Goal: Information Seeking & Learning: Learn about a topic

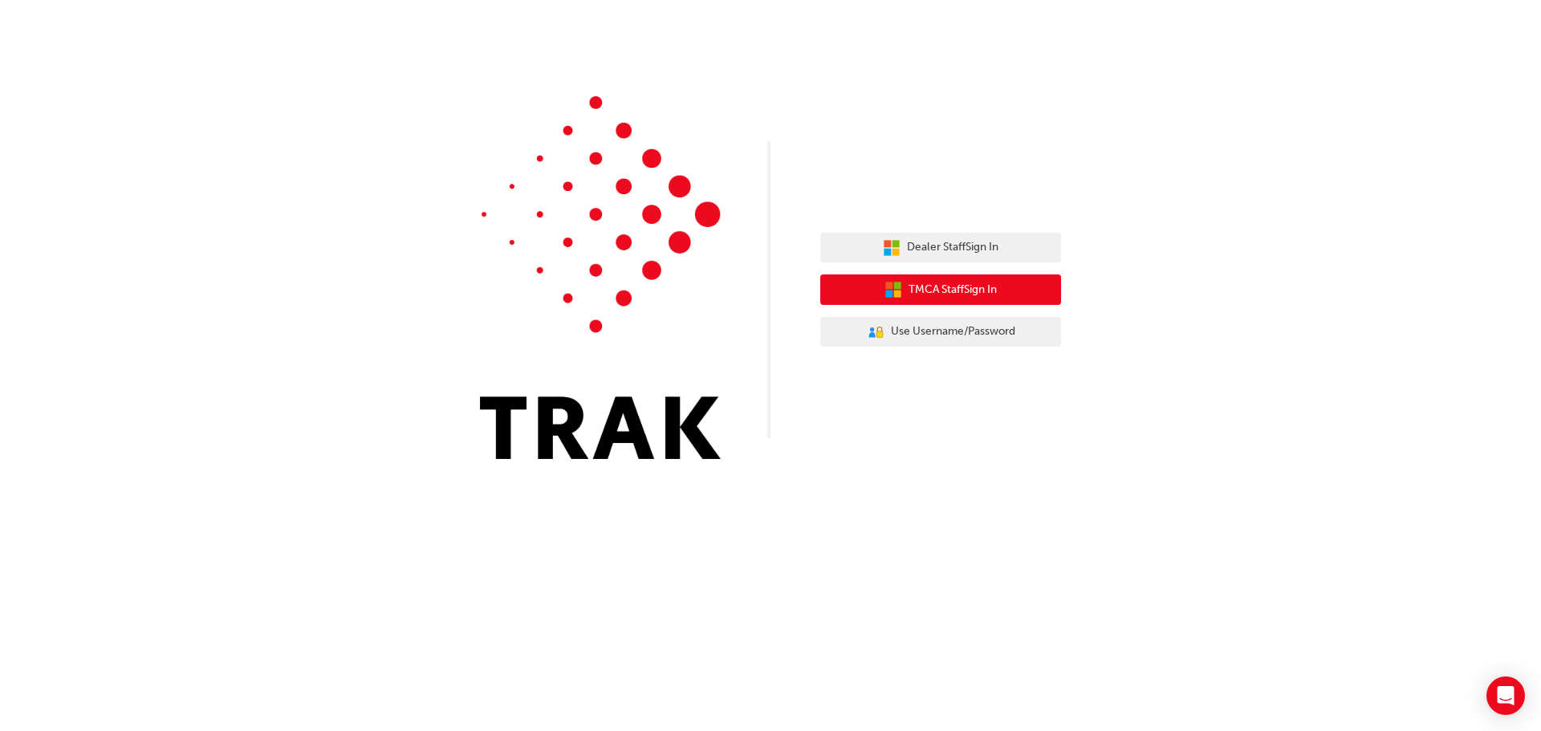
click at [945, 291] on span "TMCA Staff Sign In" at bounding box center [952, 290] width 88 height 18
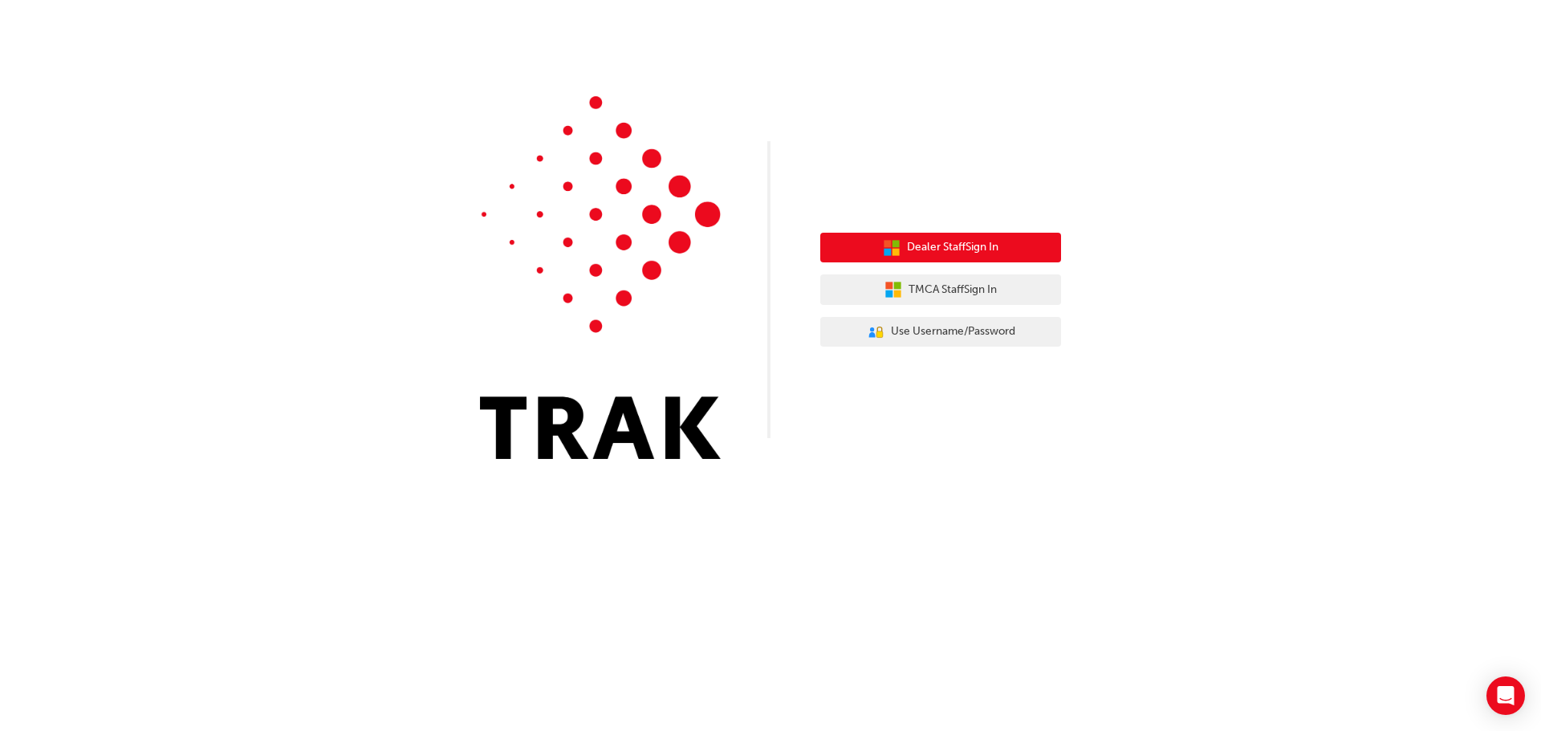
click at [933, 253] on span "Dealer Staff Sign In" at bounding box center [952, 247] width 91 height 18
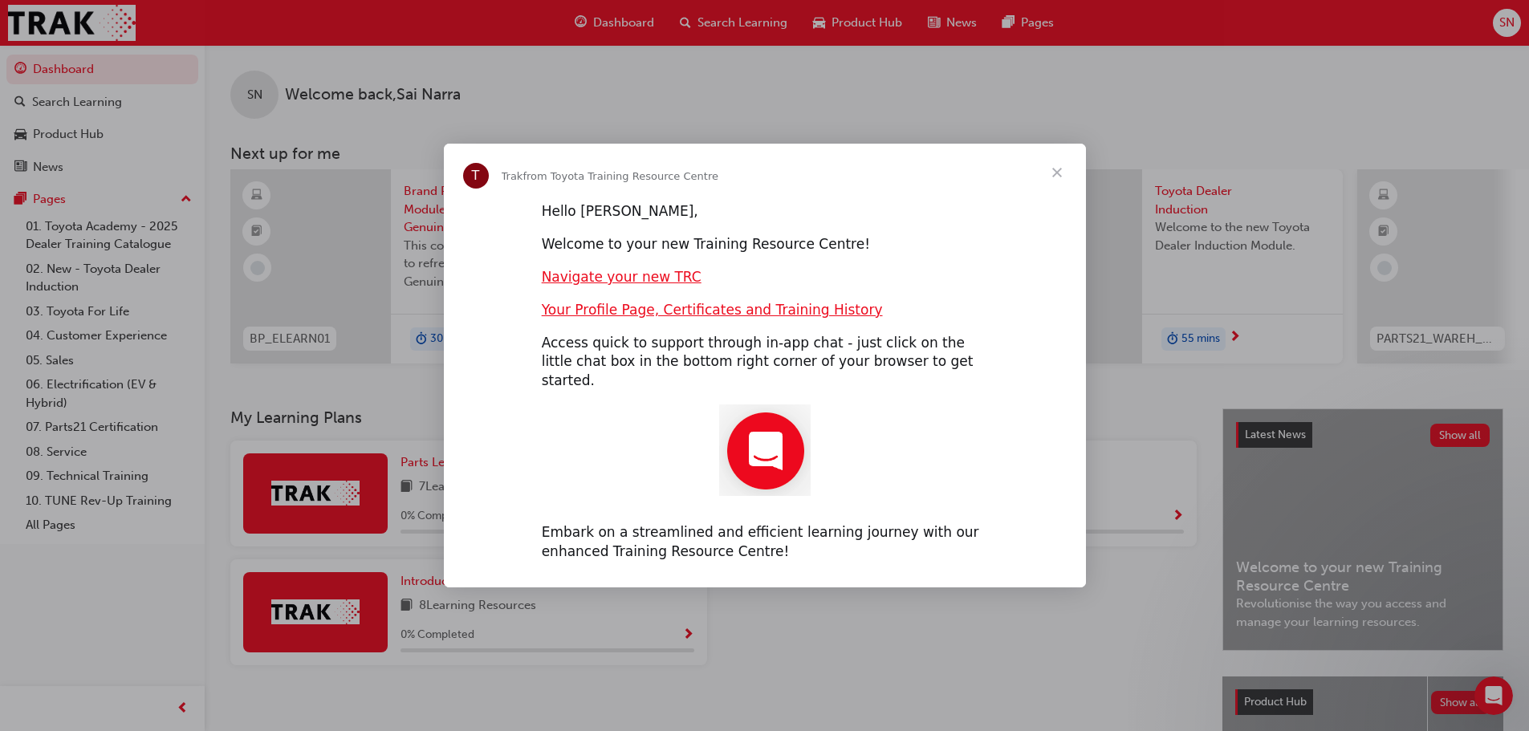
click at [1058, 182] on span "Close" at bounding box center [1057, 173] width 58 height 58
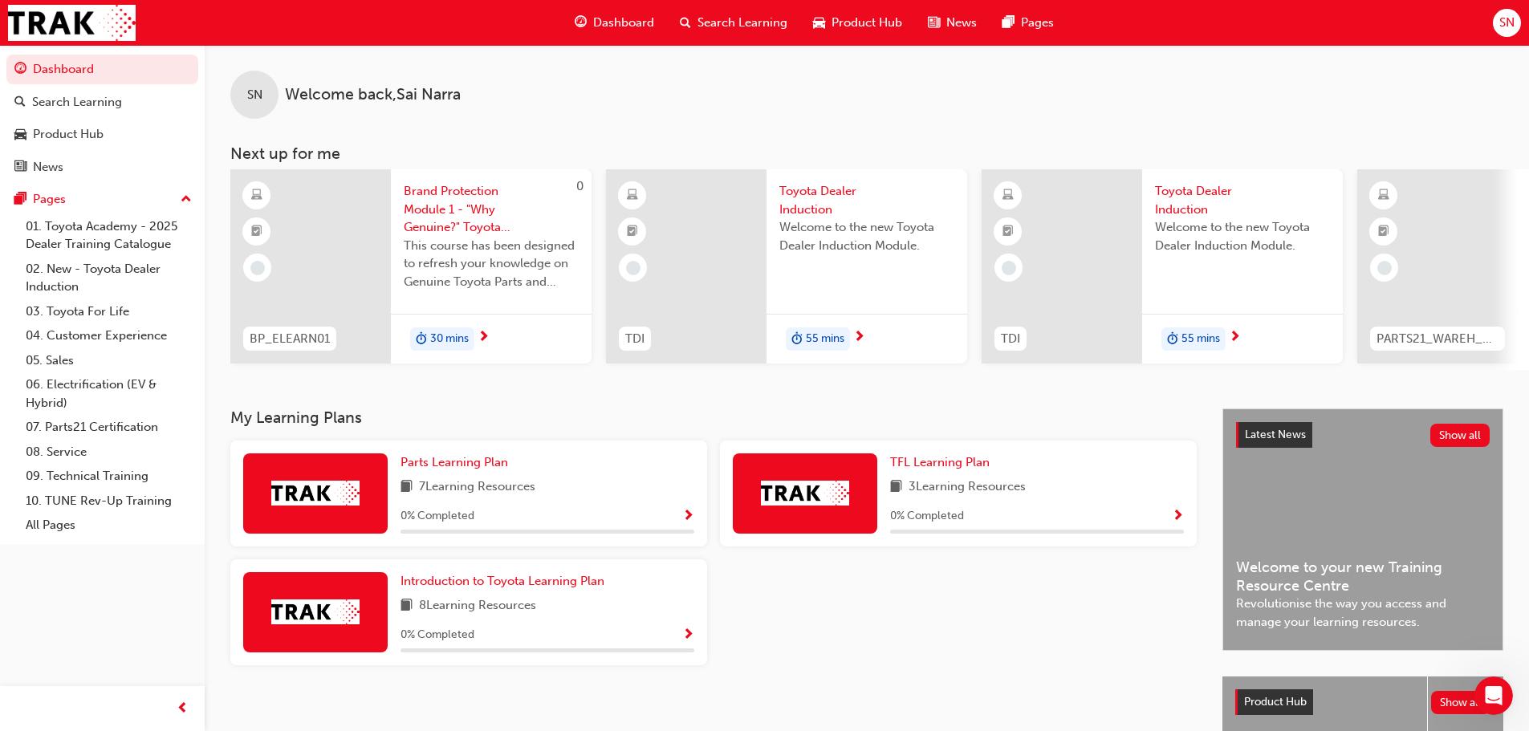
click at [811, 199] on span "Toyota Dealer Induction" at bounding box center [866, 200] width 175 height 36
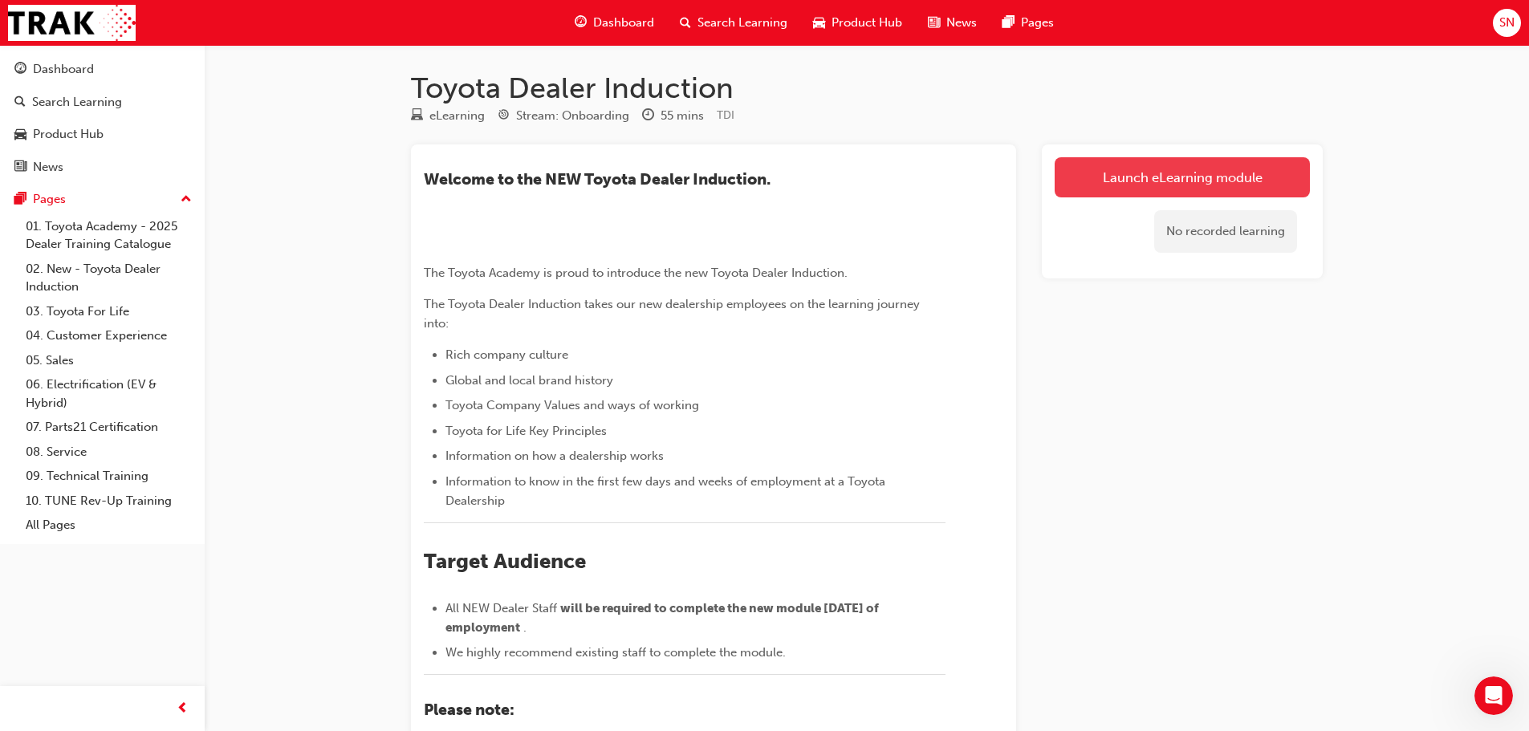
click at [1104, 186] on link "Launch eLearning module" at bounding box center [1181, 177] width 255 height 40
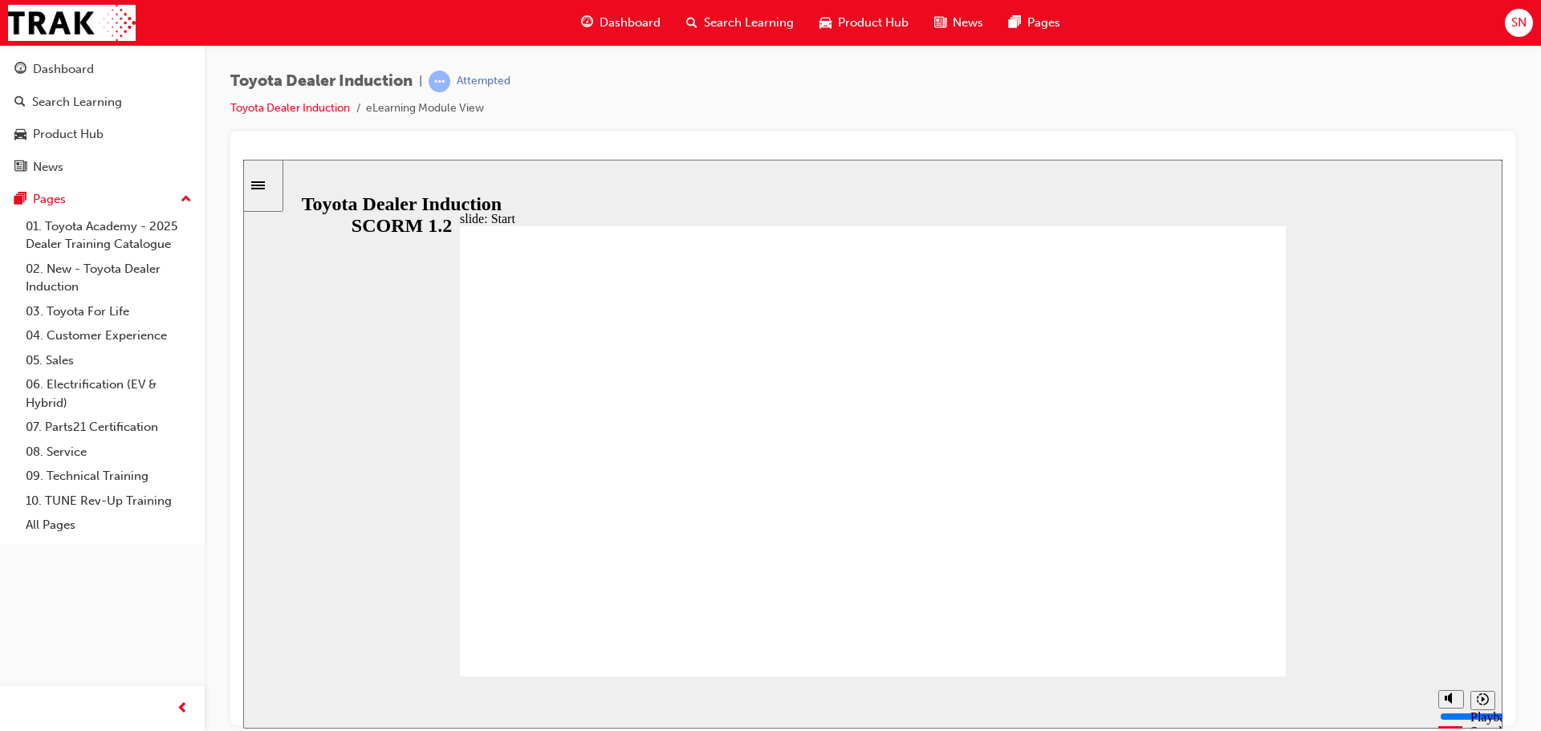
type input "58700"
click at [1453, 643] on icon "Mute (Ctrl+Alt+M)" at bounding box center [1450, 637] width 13 height 11
click at [1448, 643] on polygon "Unmute (Ctrl+Alt+M)" at bounding box center [1450, 637] width 4 height 11
drag, startPoint x: 1451, startPoint y: 641, endPoint x: 1454, endPoint y: 665, distance: 24.3
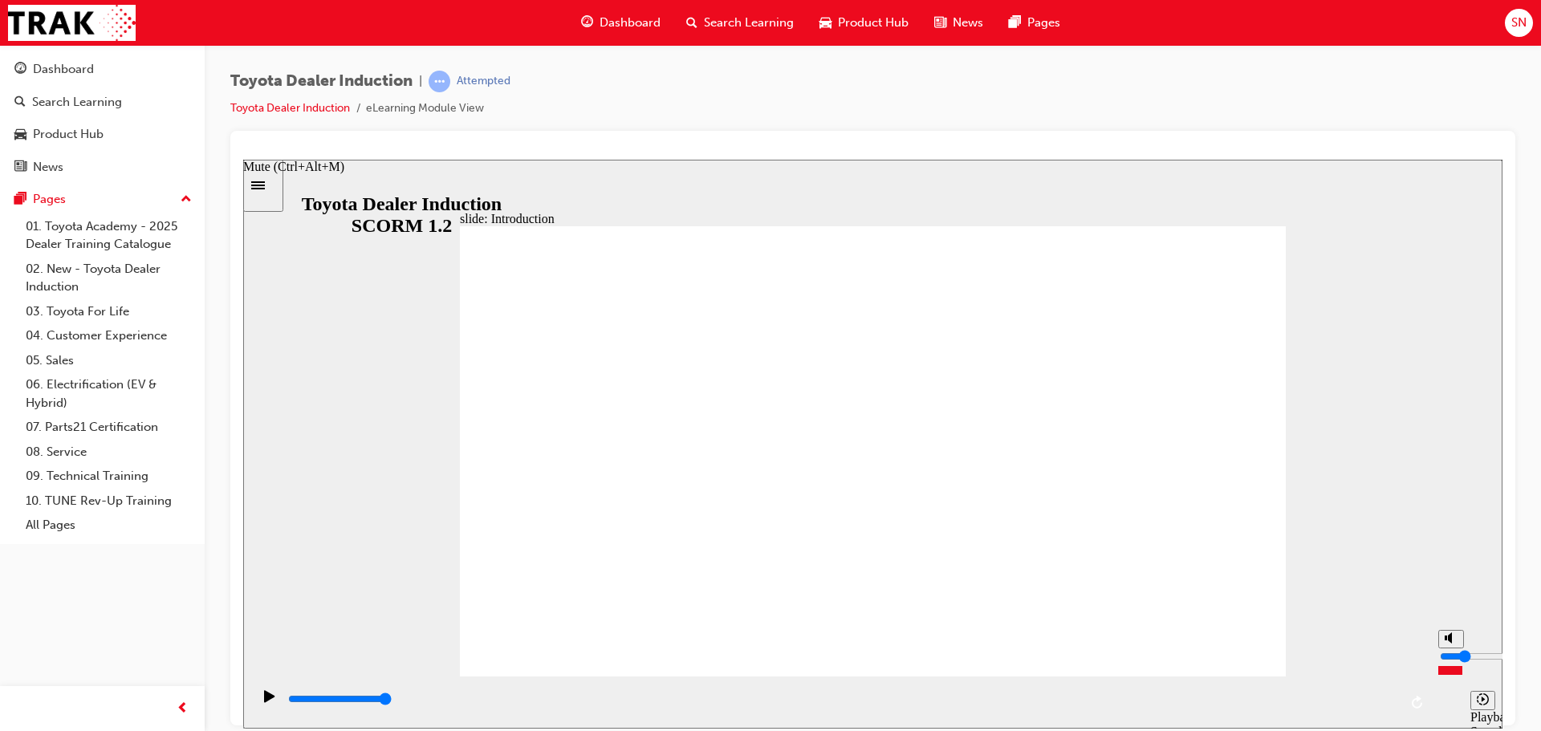
type input "2"
click at [1454, 662] on input "volume" at bounding box center [1492, 655] width 104 height 13
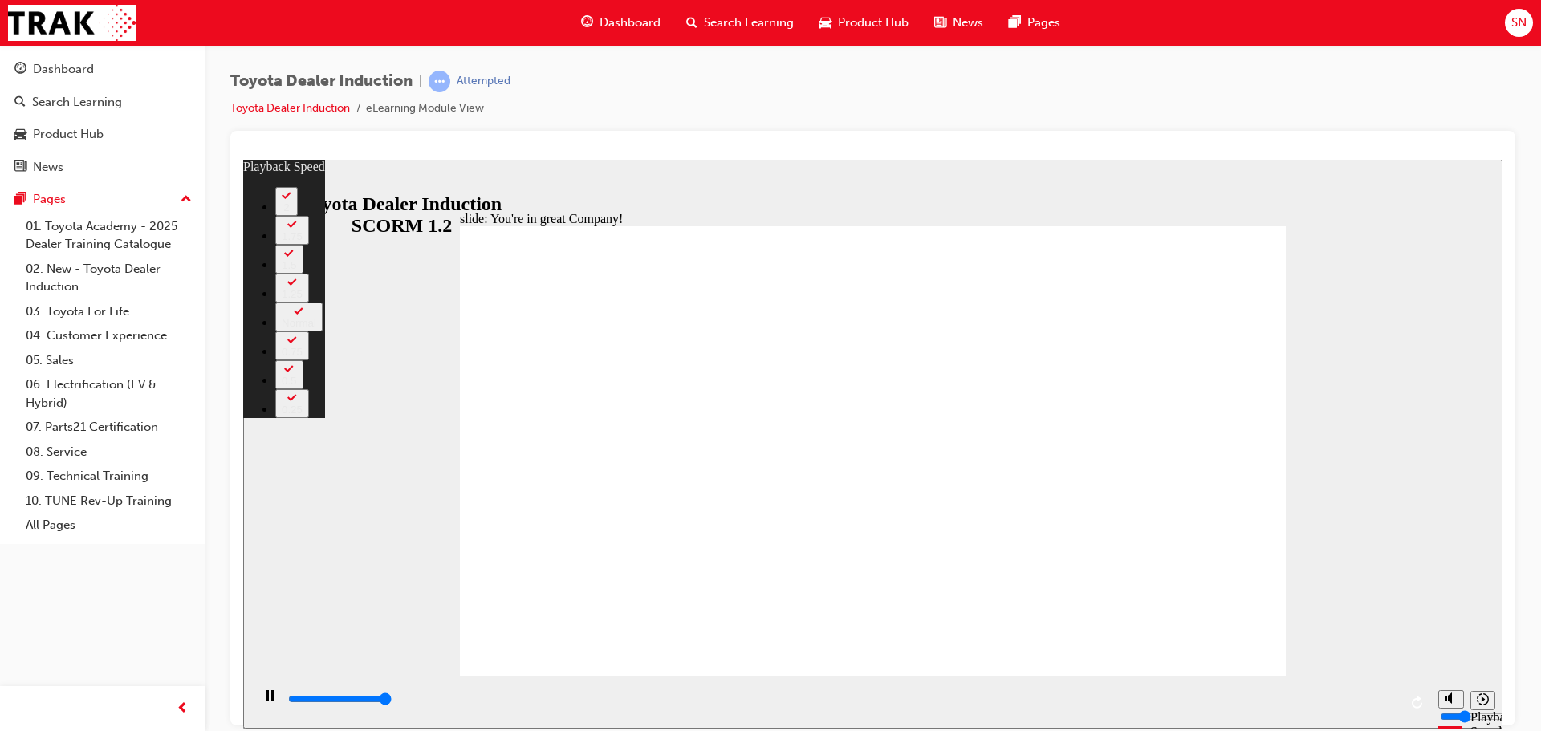
type input "7500"
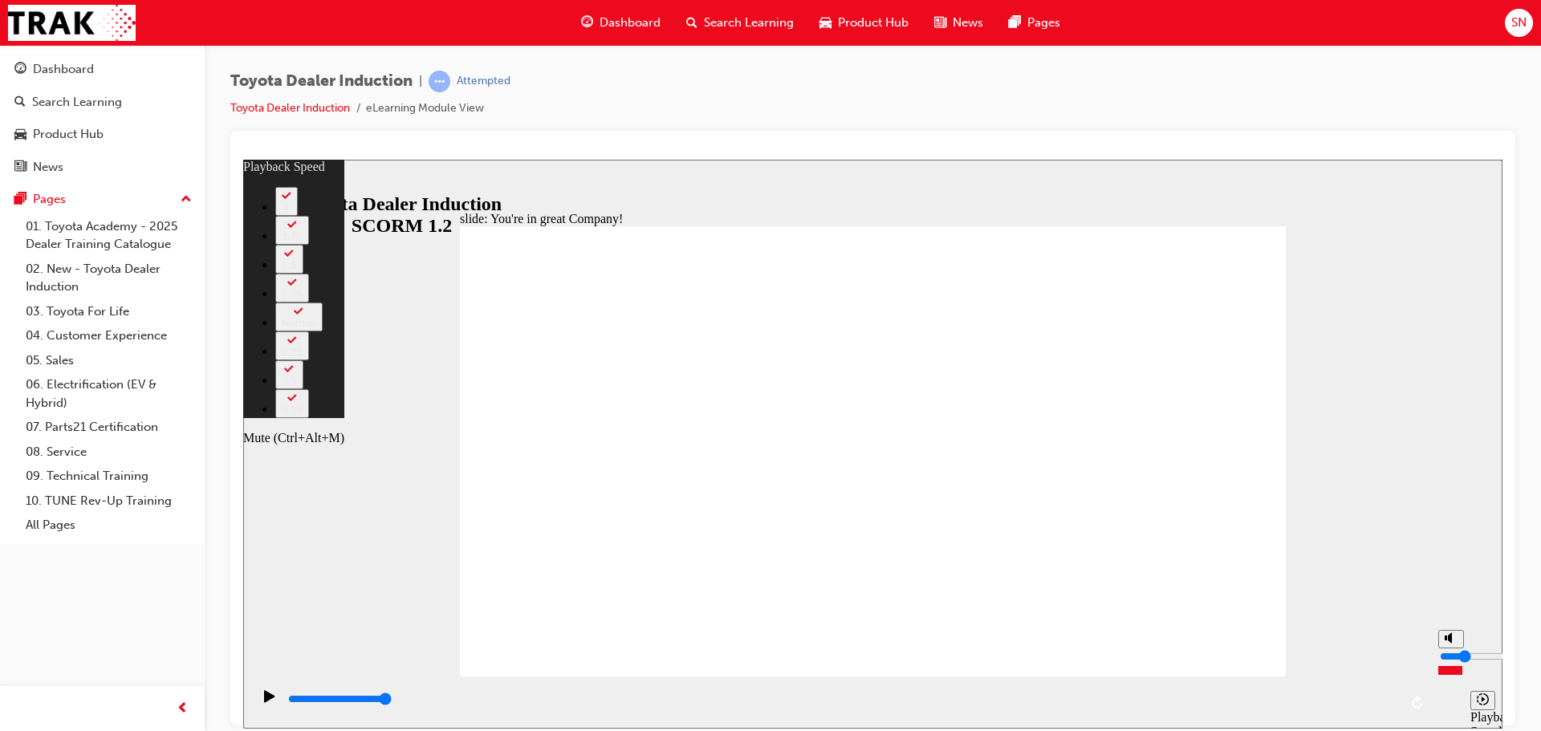
click at [1448, 656] on input "volume" at bounding box center [1492, 655] width 104 height 13
type input "32"
type input "5"
type input "32"
type input "5"
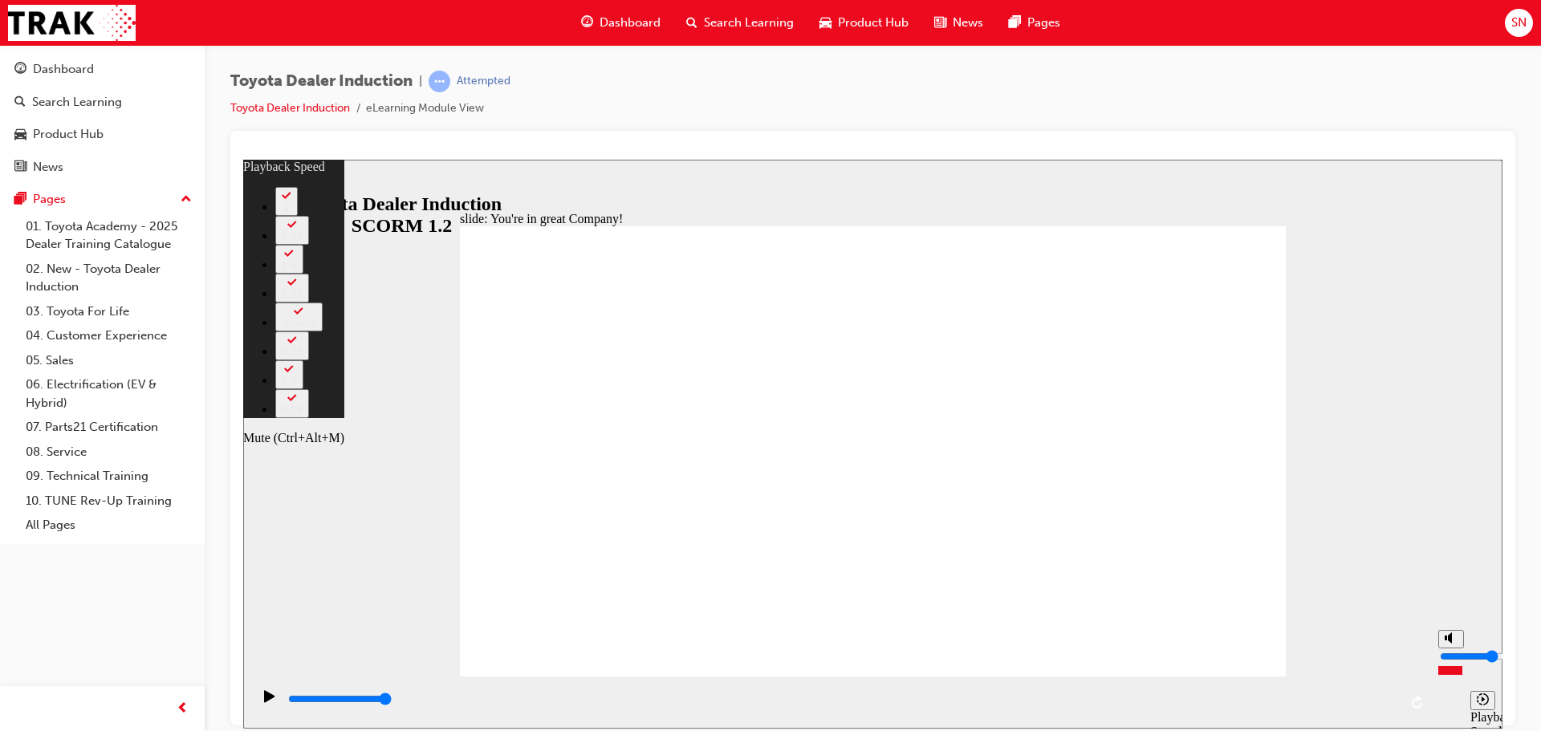
type input "32"
type input "5"
click at [1450, 651] on input "volume" at bounding box center [1492, 655] width 104 height 13
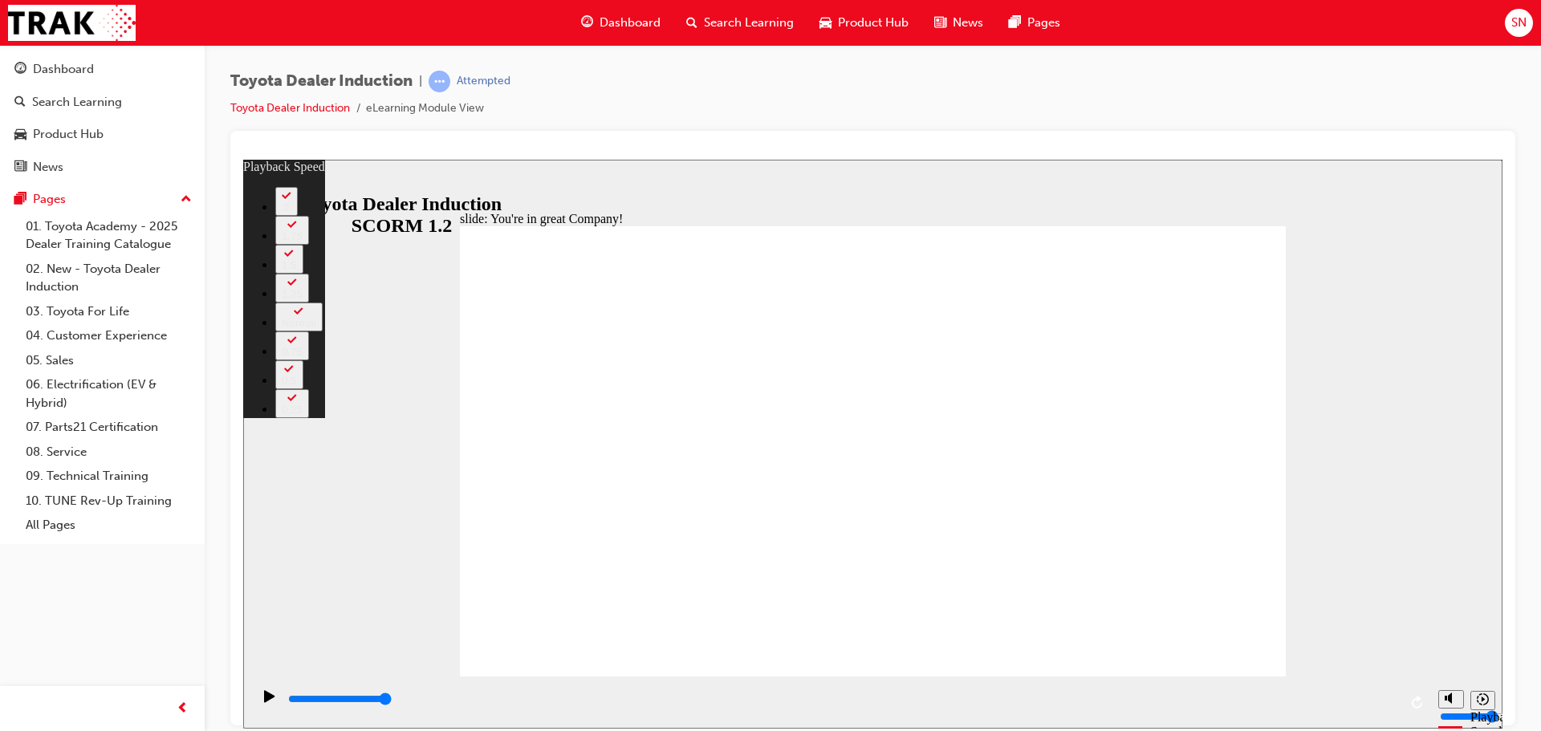
type input "156"
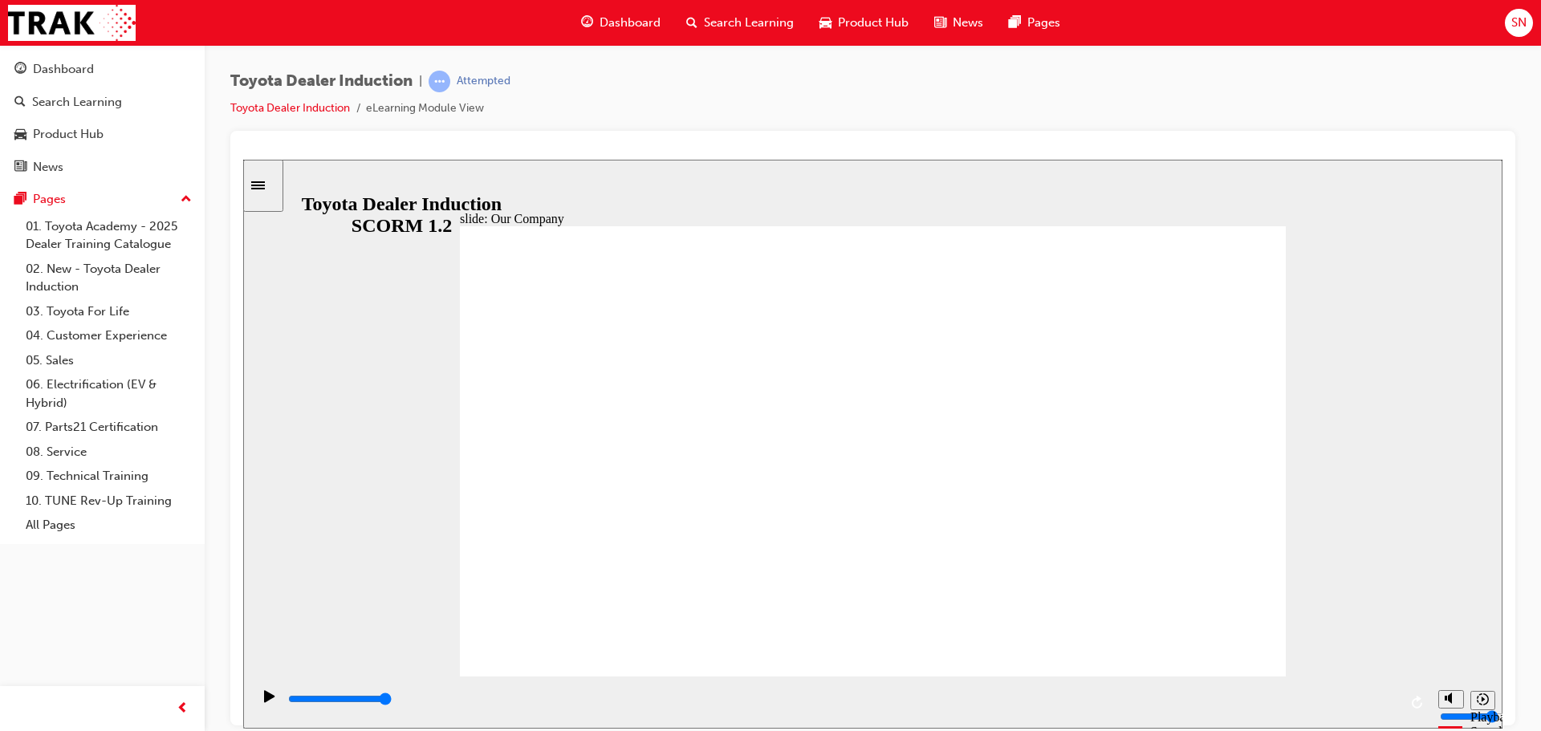
drag, startPoint x: 646, startPoint y: 587, endPoint x: 684, endPoint y: 591, distance: 38.0
drag, startPoint x: 648, startPoint y: 583, endPoint x: 794, endPoint y: 607, distance: 148.8
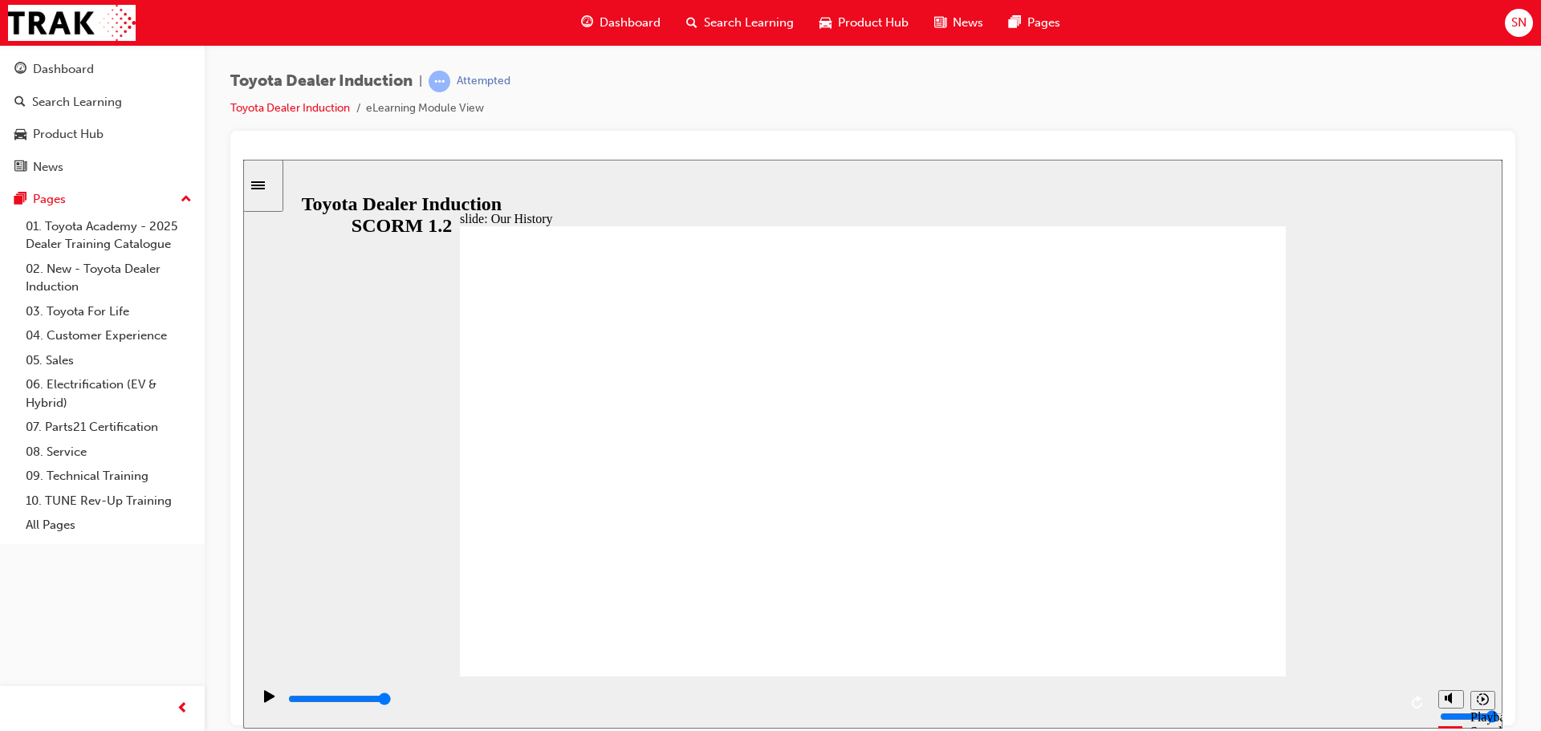
drag, startPoint x: 866, startPoint y: 583, endPoint x: 1207, endPoint y: 587, distance: 341.1
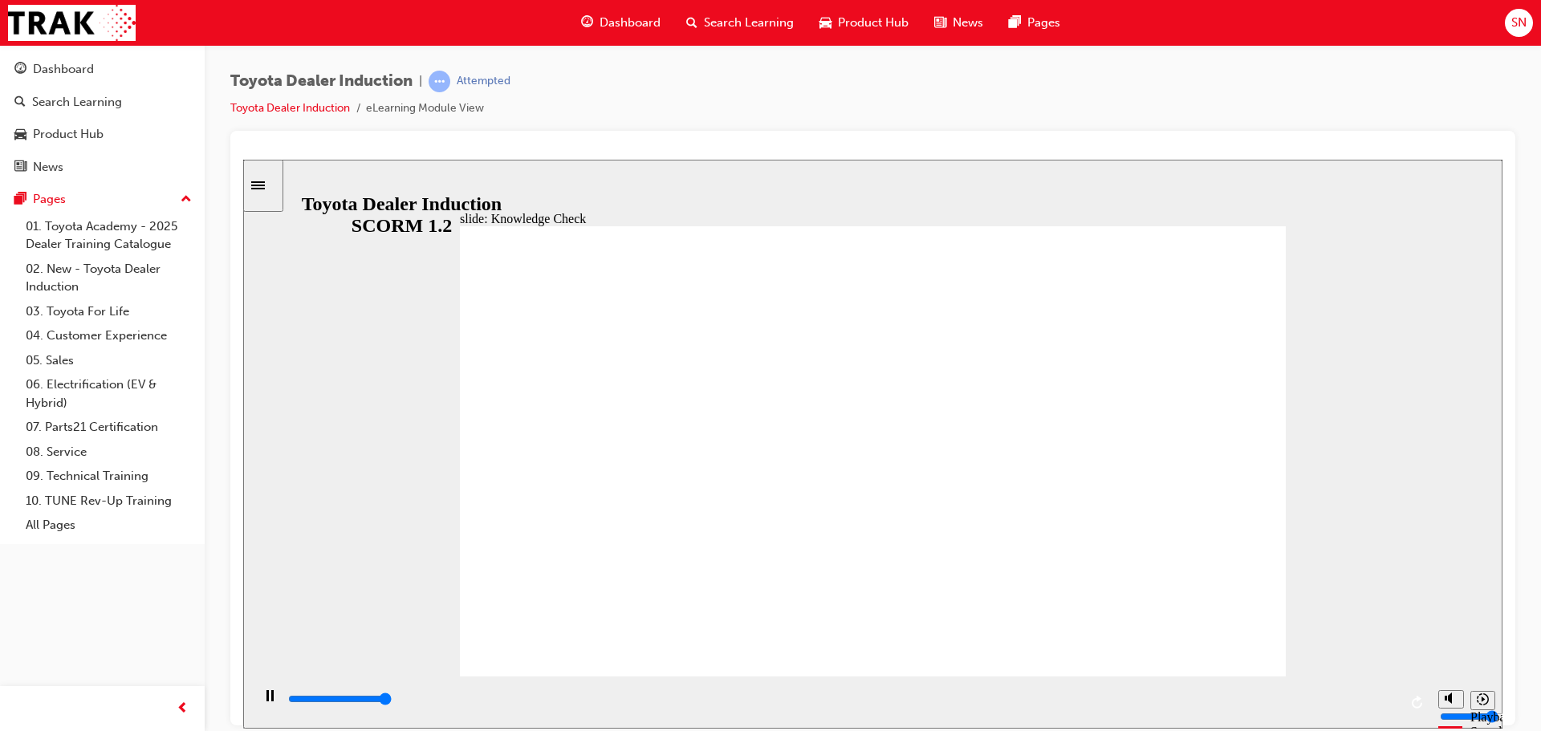
type input "5000"
radio input "true"
type input "5000"
radio input "true"
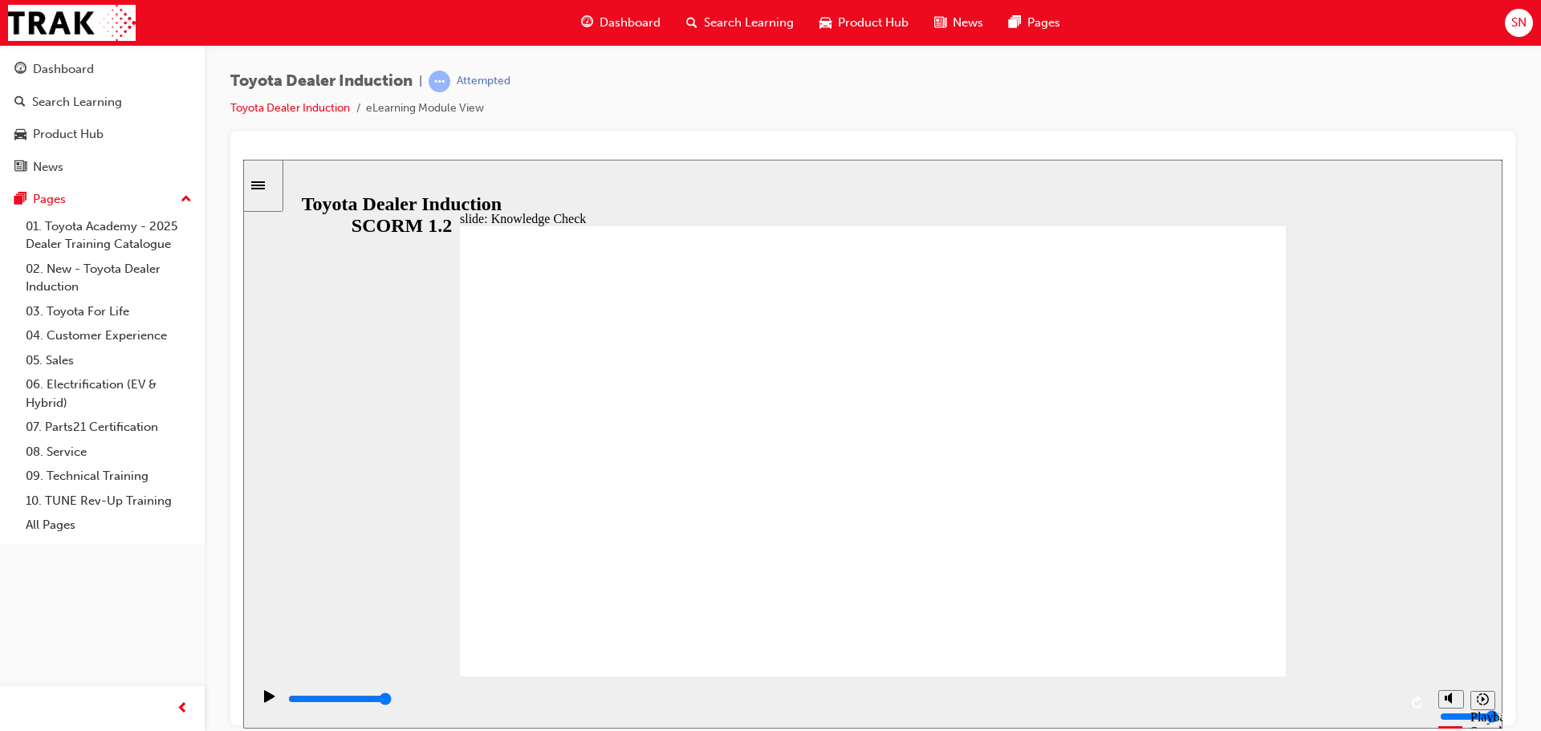
click at [392, 700] on input "slide progress" at bounding box center [340, 698] width 104 height 13
click at [266, 699] on rect "Pause (Ctrl+Alt+P)" at bounding box center [267, 694] width 2 height 11
click at [264, 701] on icon "Play (Ctrl+Alt+P)" at bounding box center [269, 695] width 10 height 12
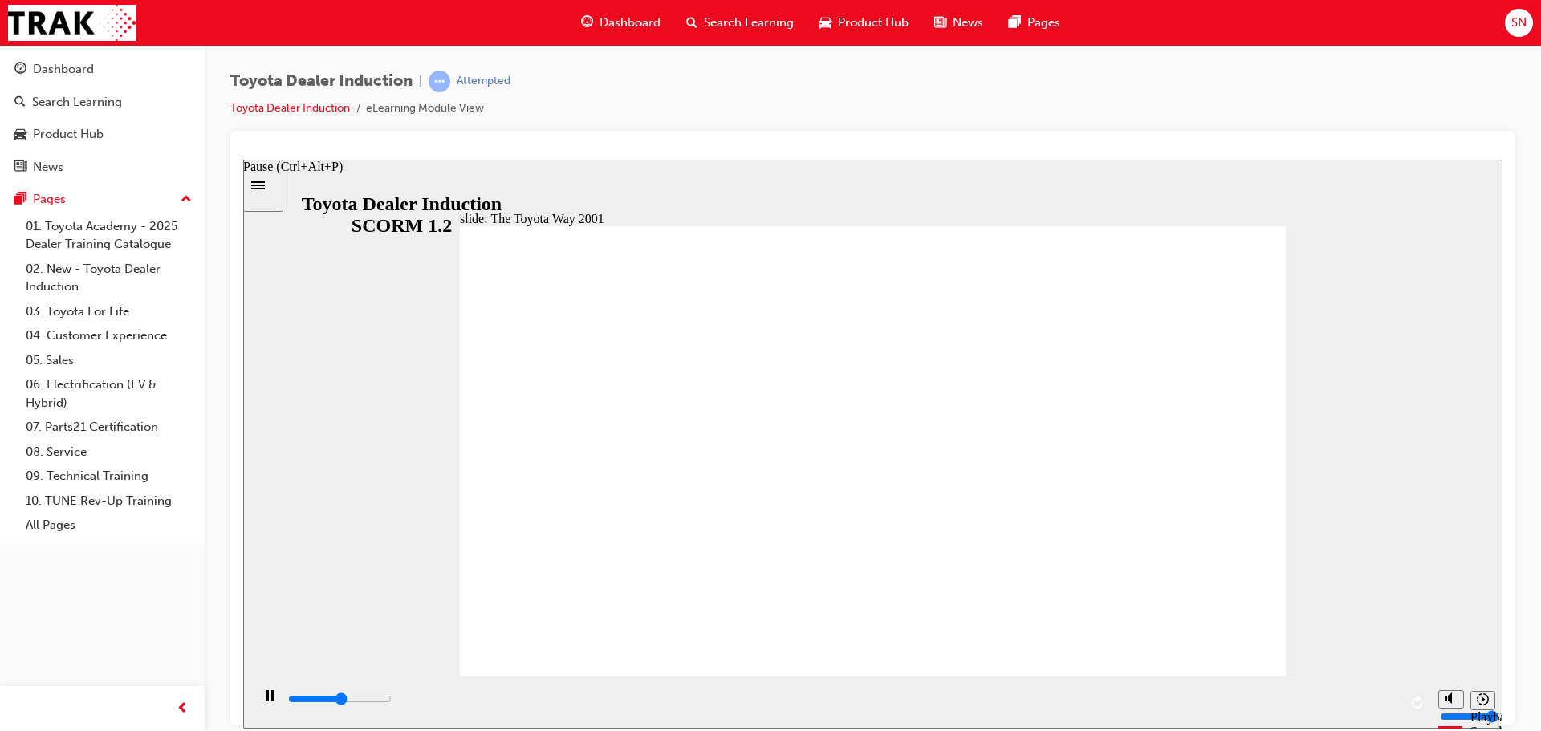
click at [266, 701] on rect "Pause (Ctrl+Alt+P)" at bounding box center [267, 694] width 2 height 11
click at [258, 701] on div "Play (Ctrl+Alt+P)" at bounding box center [269, 702] width 27 height 27
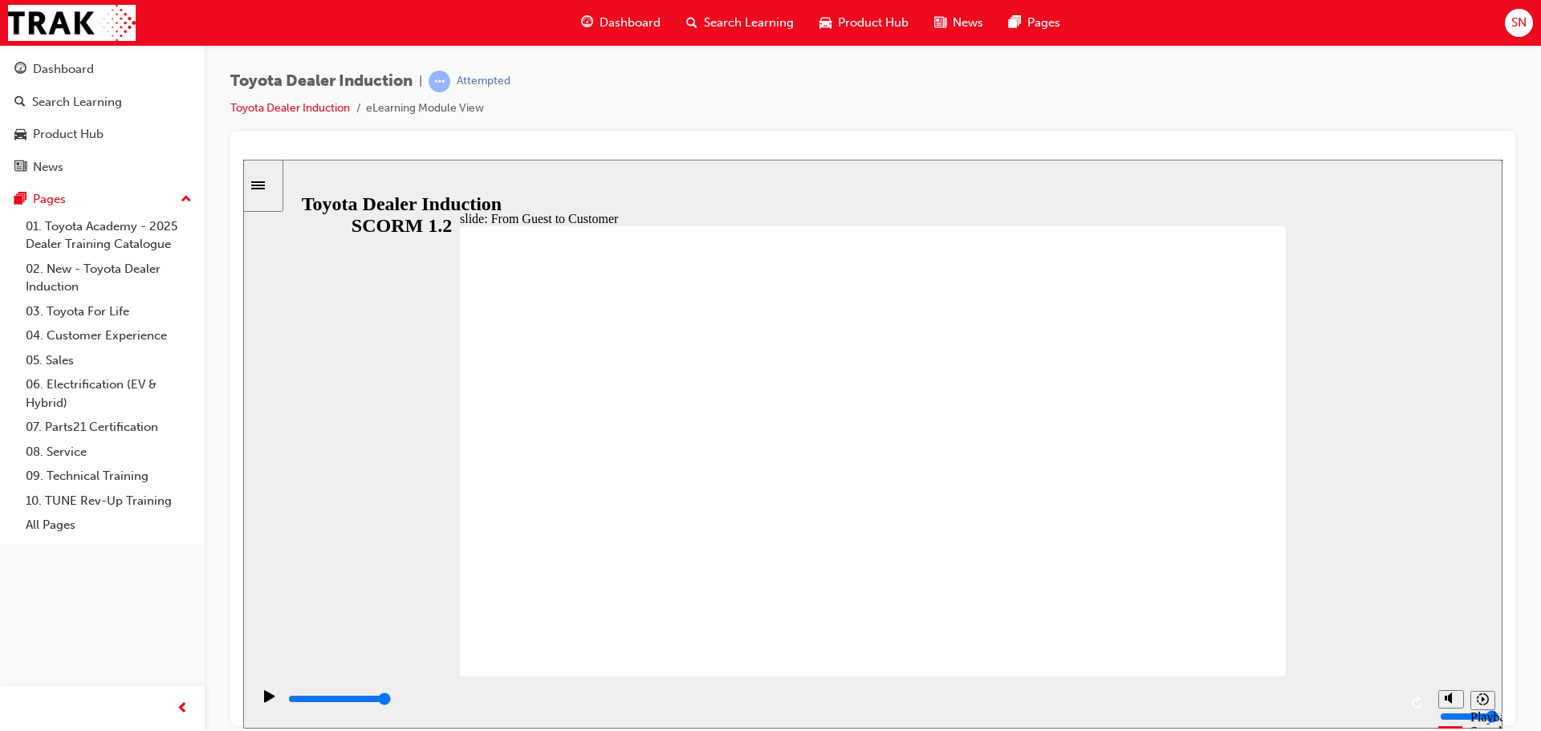
type input "15300"
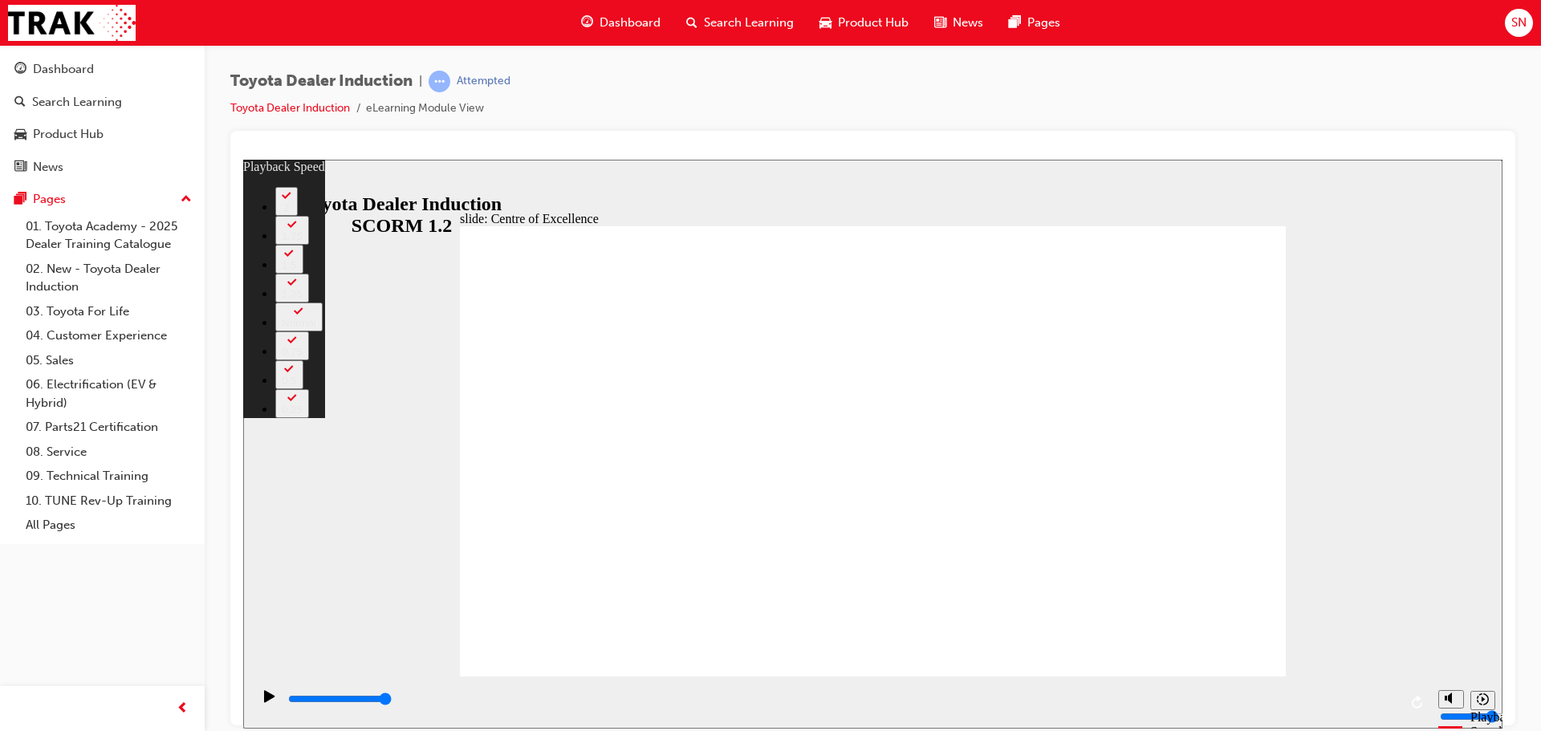
type input "248"
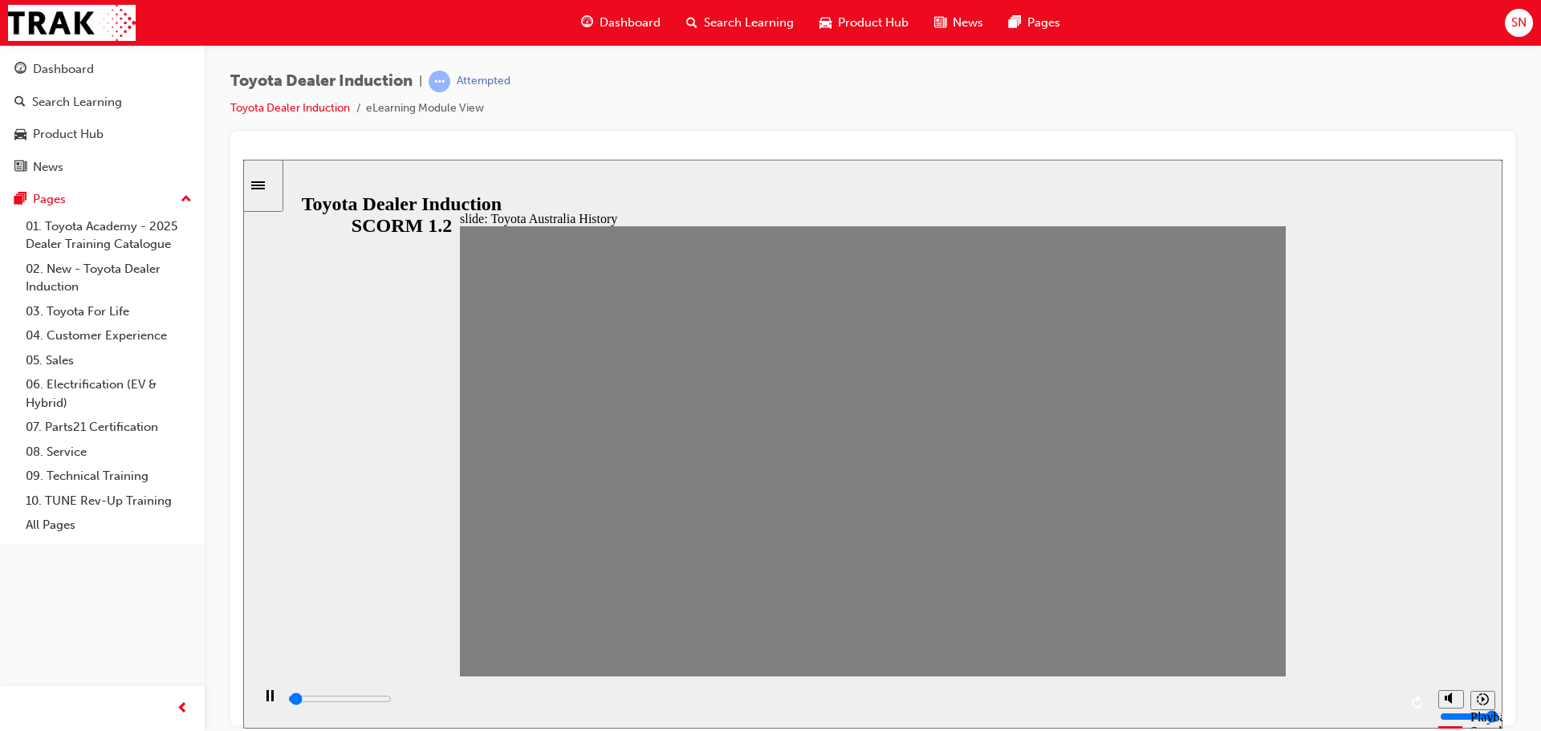
drag, startPoint x: 490, startPoint y: 457, endPoint x: 523, endPoint y: 459, distance: 33.0
drag, startPoint x: 518, startPoint y: 457, endPoint x: 568, endPoint y: 470, distance: 51.4
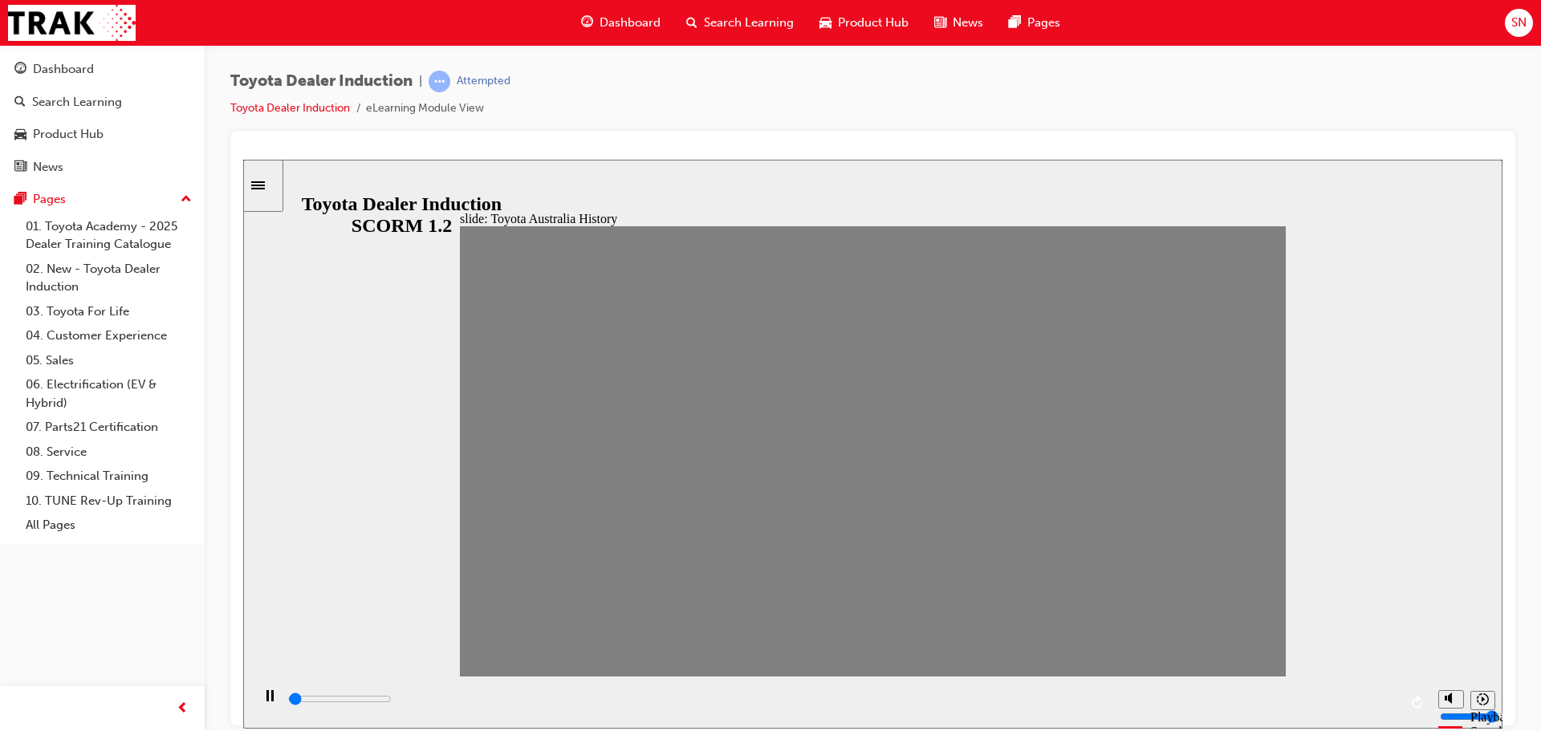
drag, startPoint x: 574, startPoint y: 461, endPoint x: 602, endPoint y: 457, distance: 28.4
drag, startPoint x: 604, startPoint y: 467, endPoint x: 635, endPoint y: 472, distance: 30.9
drag, startPoint x: 656, startPoint y: 462, endPoint x: 673, endPoint y: 460, distance: 17.8
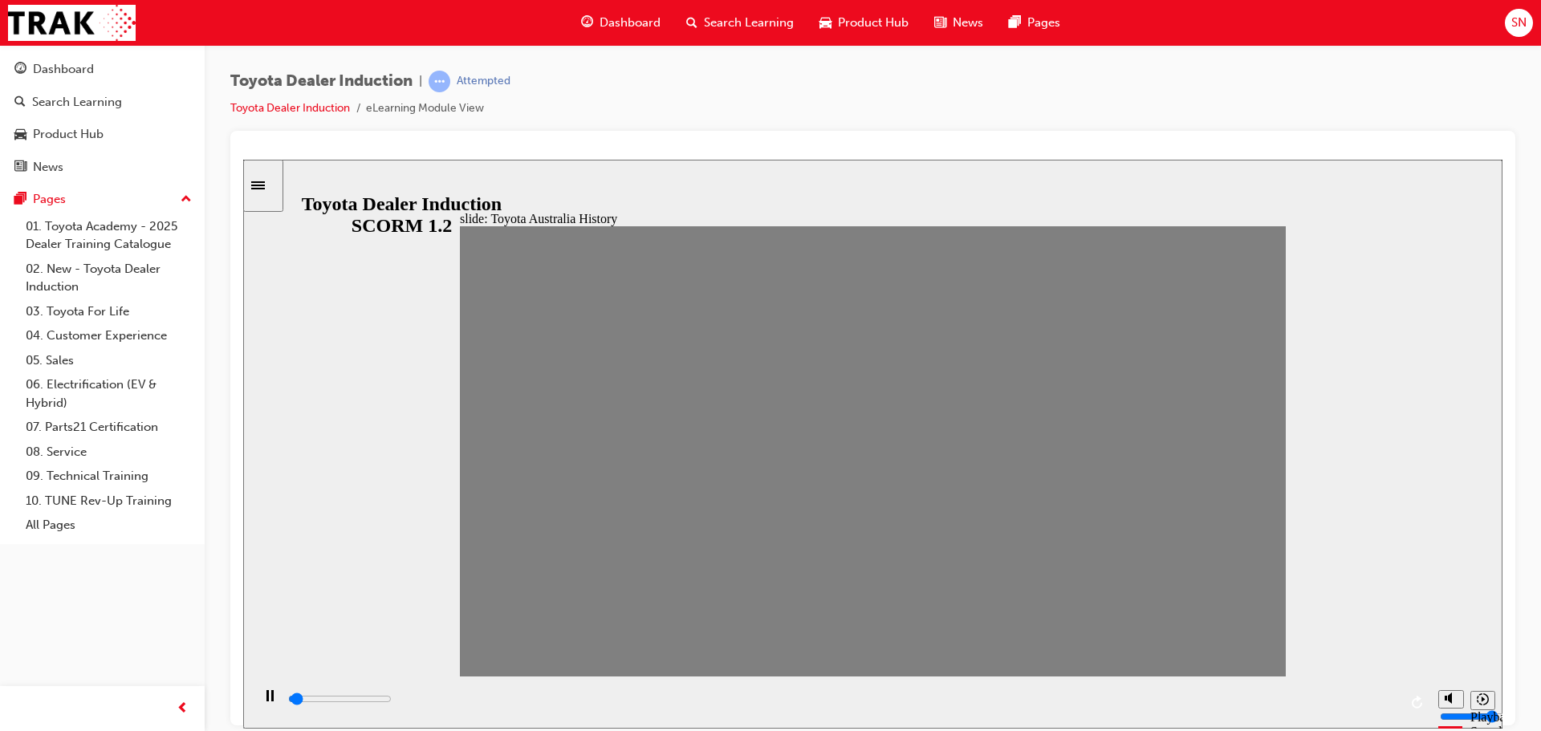
drag, startPoint x: 677, startPoint y: 461, endPoint x: 707, endPoint y: 463, distance: 29.7
drag, startPoint x: 708, startPoint y: 463, endPoint x: 745, endPoint y: 457, distance: 37.3
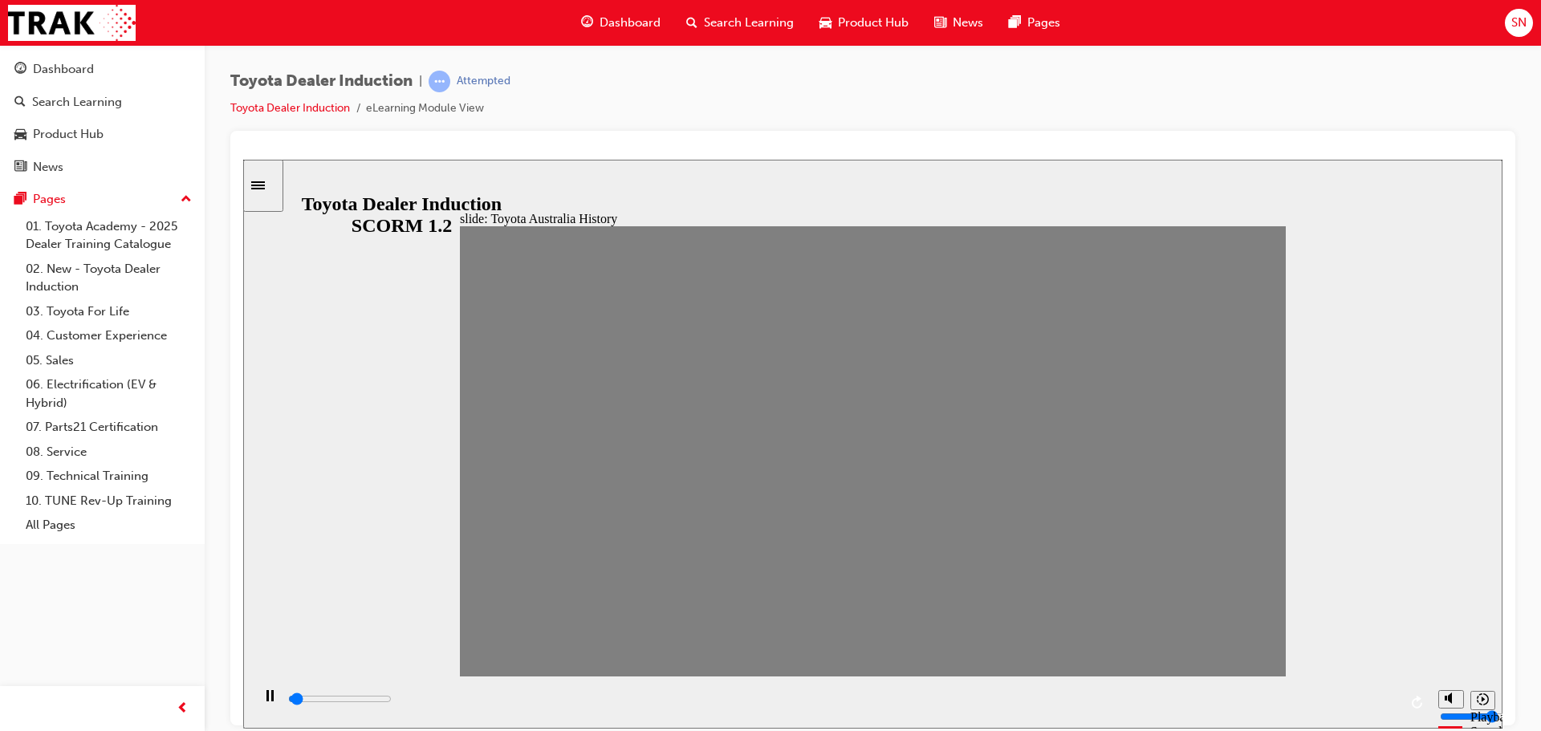
drag, startPoint x: 743, startPoint y: 448, endPoint x: 788, endPoint y: 461, distance: 47.0
drag, startPoint x: 792, startPoint y: 466, endPoint x: 857, endPoint y: 465, distance: 65.0
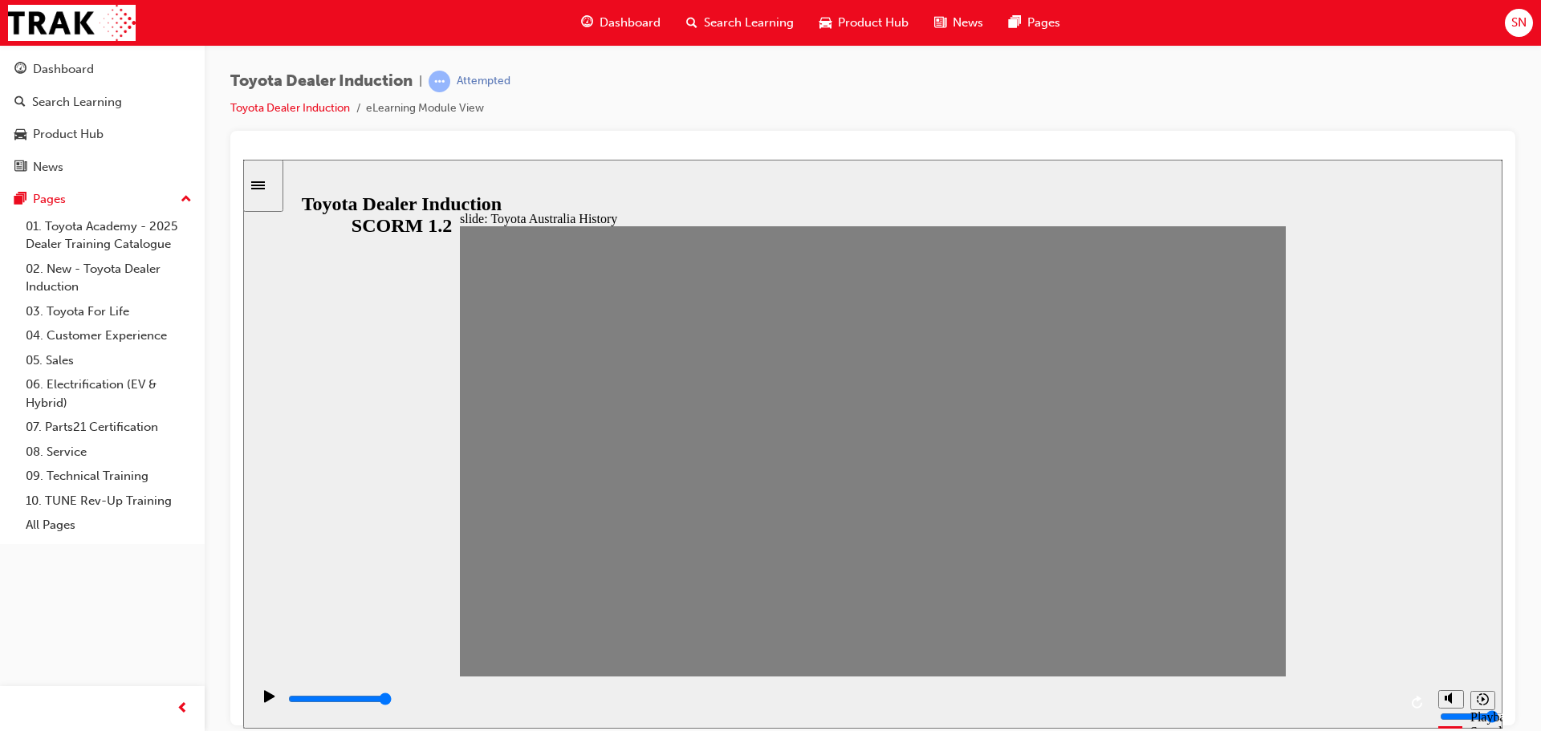
type input "0"
type input "9"
drag, startPoint x: 855, startPoint y: 466, endPoint x: 831, endPoint y: 460, distance: 24.1
type input "7000"
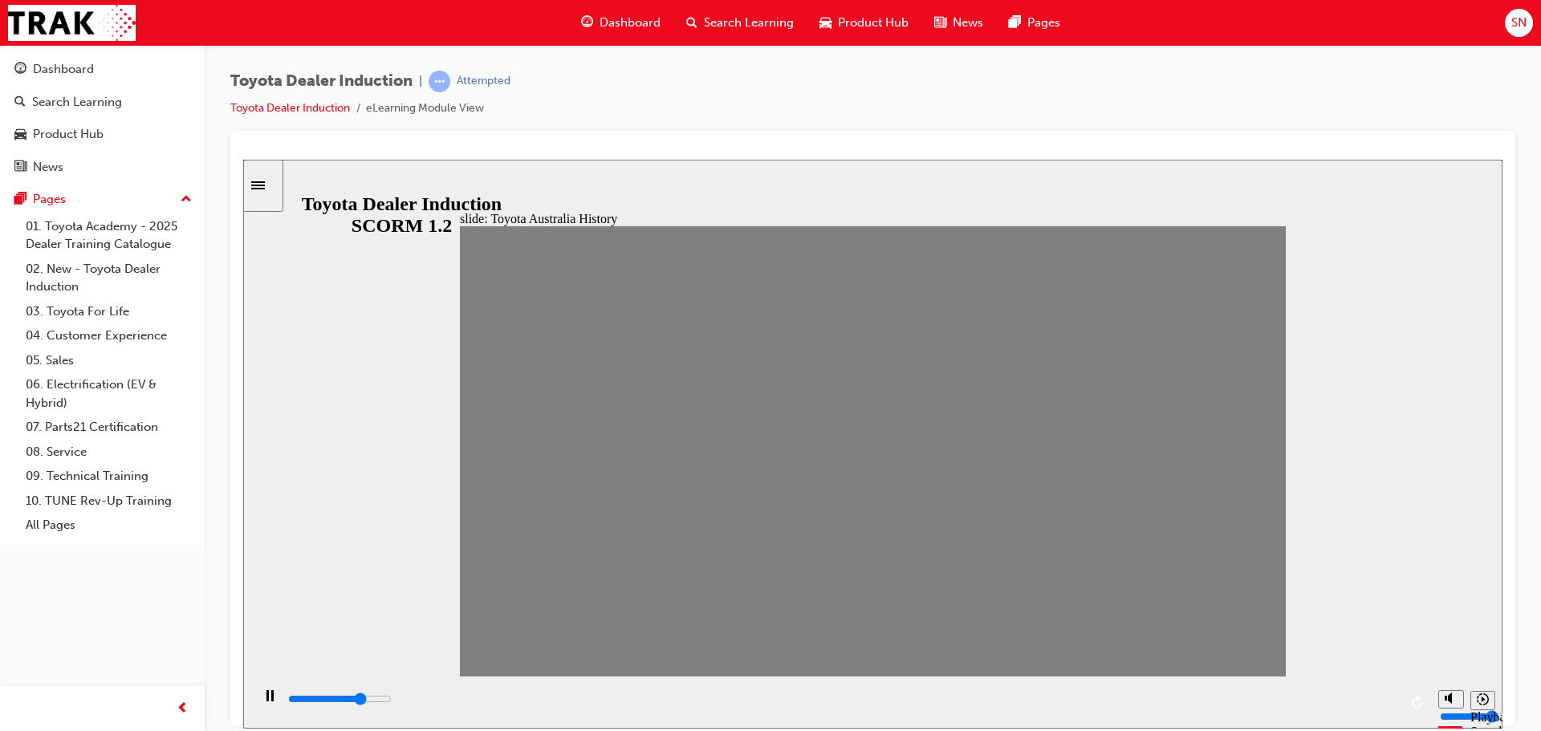
type input "10"
drag, startPoint x: 831, startPoint y: 460, endPoint x: 866, endPoint y: 469, distance: 35.6
drag, startPoint x: 866, startPoint y: 469, endPoint x: 904, endPoint y: 471, distance: 38.6
drag, startPoint x: 904, startPoint y: 471, endPoint x: 953, endPoint y: 471, distance: 48.1
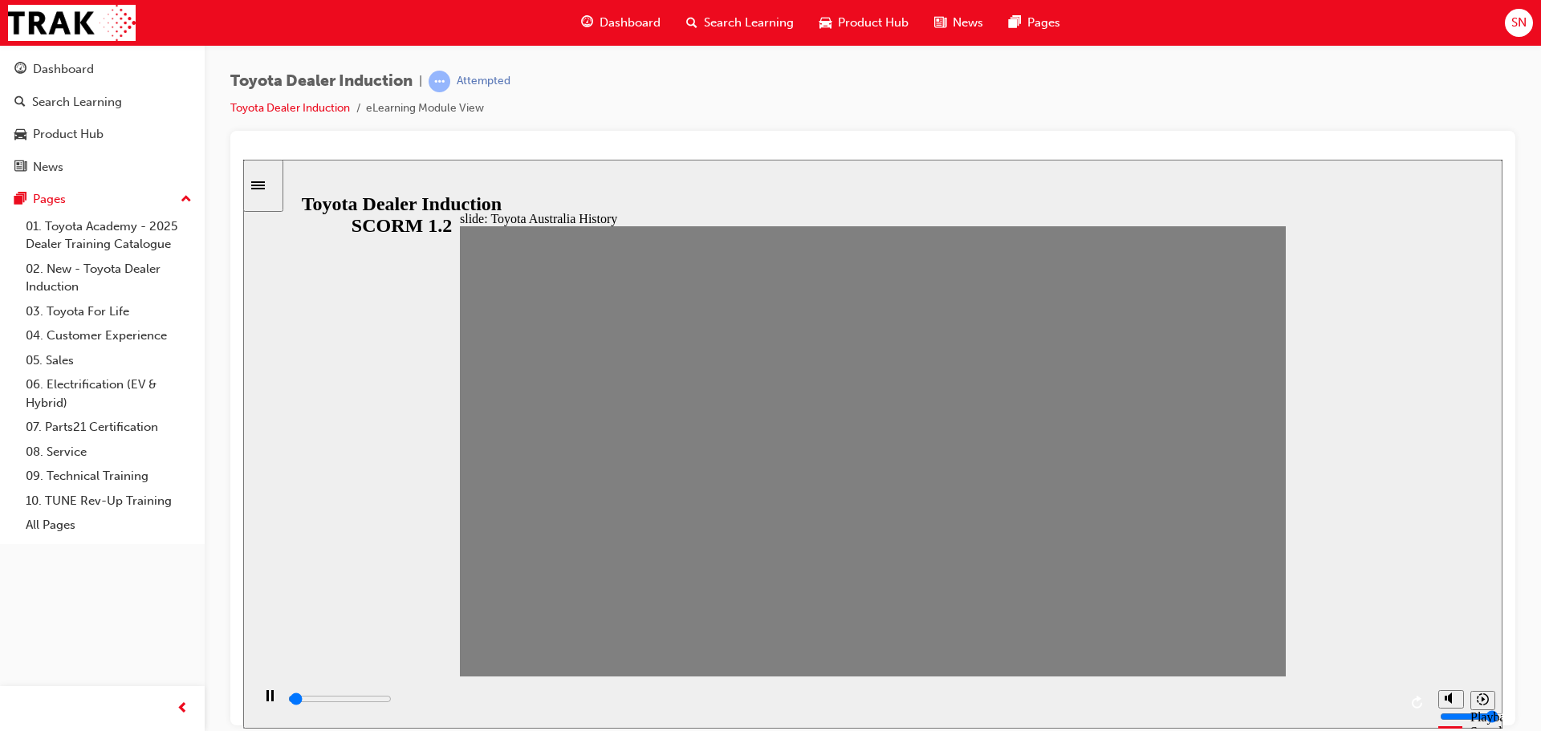
drag, startPoint x: 950, startPoint y: 471, endPoint x: 983, endPoint y: 471, distance: 32.9
drag, startPoint x: 983, startPoint y: 471, endPoint x: 1030, endPoint y: 474, distance: 46.7
drag, startPoint x: 1018, startPoint y: 461, endPoint x: 1047, endPoint y: 463, distance: 28.9
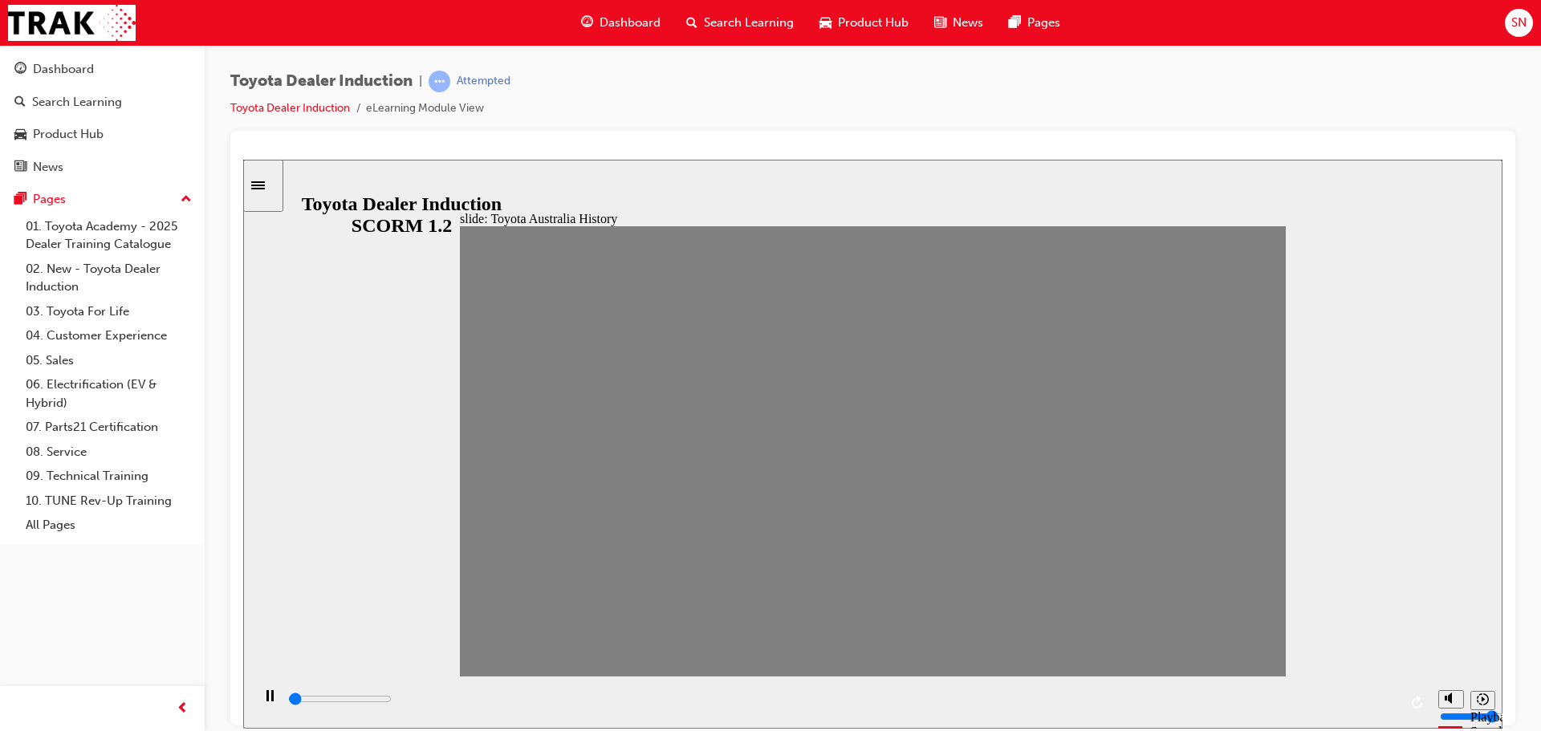
drag, startPoint x: 1047, startPoint y: 464, endPoint x: 1107, endPoint y: 471, distance: 60.6
type input "0"
type input "16"
drag, startPoint x: 1123, startPoint y: 469, endPoint x: 1110, endPoint y: 469, distance: 12.9
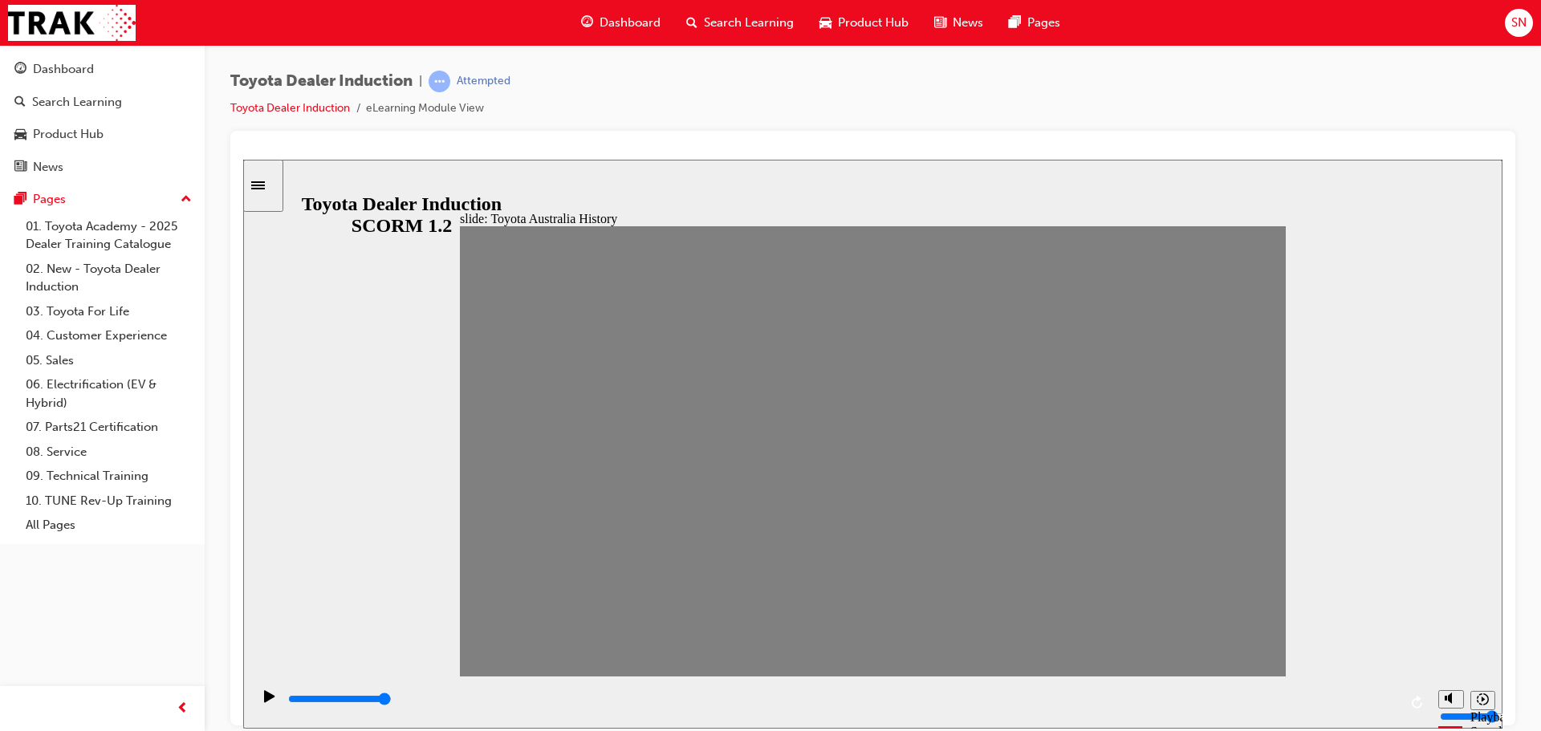
type input "0"
type input "17"
drag, startPoint x: 1095, startPoint y: 459, endPoint x: 1122, endPoint y: 461, distance: 27.4
drag, startPoint x: 1119, startPoint y: 461, endPoint x: 1170, endPoint y: 458, distance: 50.7
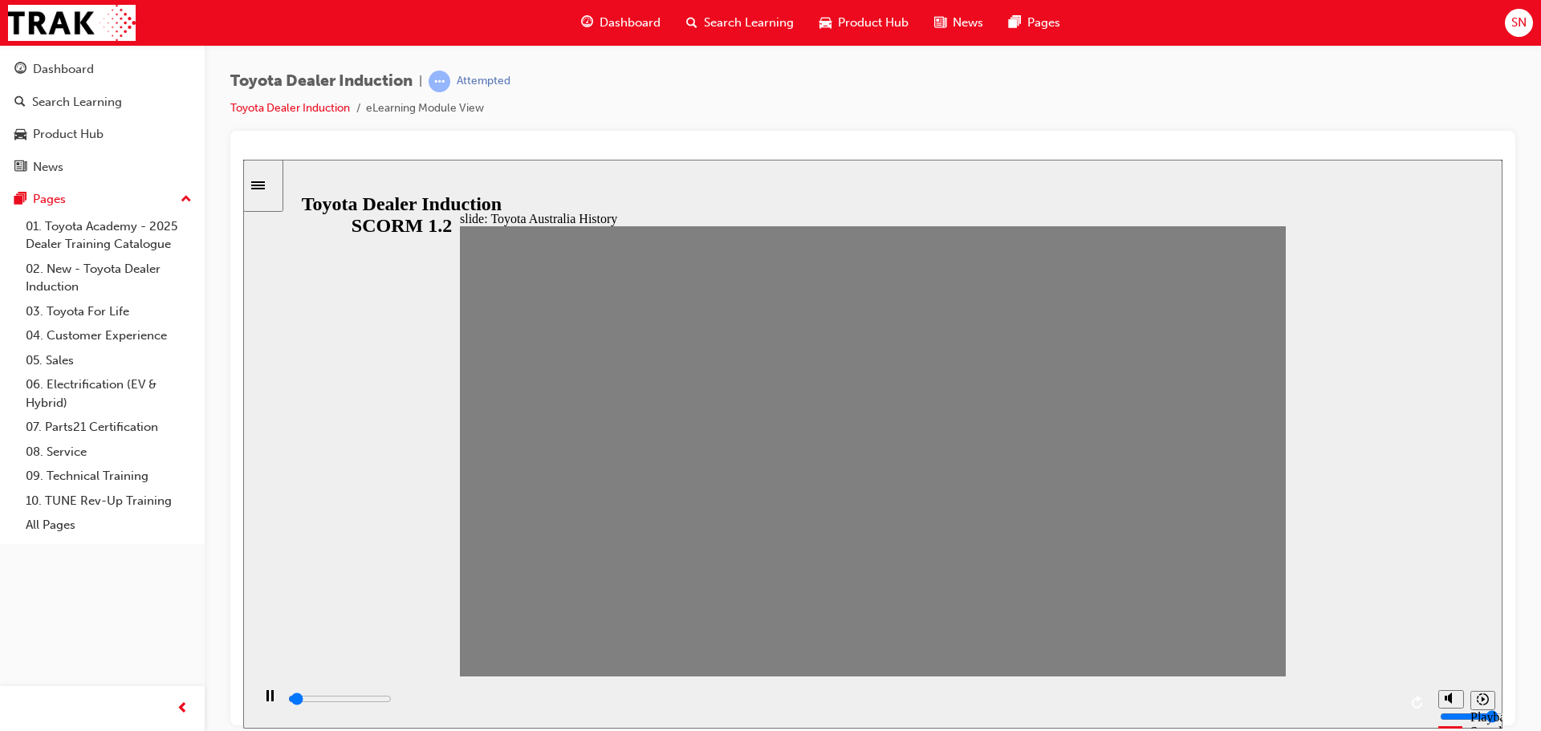
drag, startPoint x: 1169, startPoint y: 453, endPoint x: 1187, endPoint y: 457, distance: 18.1
drag, startPoint x: 1209, startPoint y: 463, endPoint x: 1237, endPoint y: 464, distance: 28.1
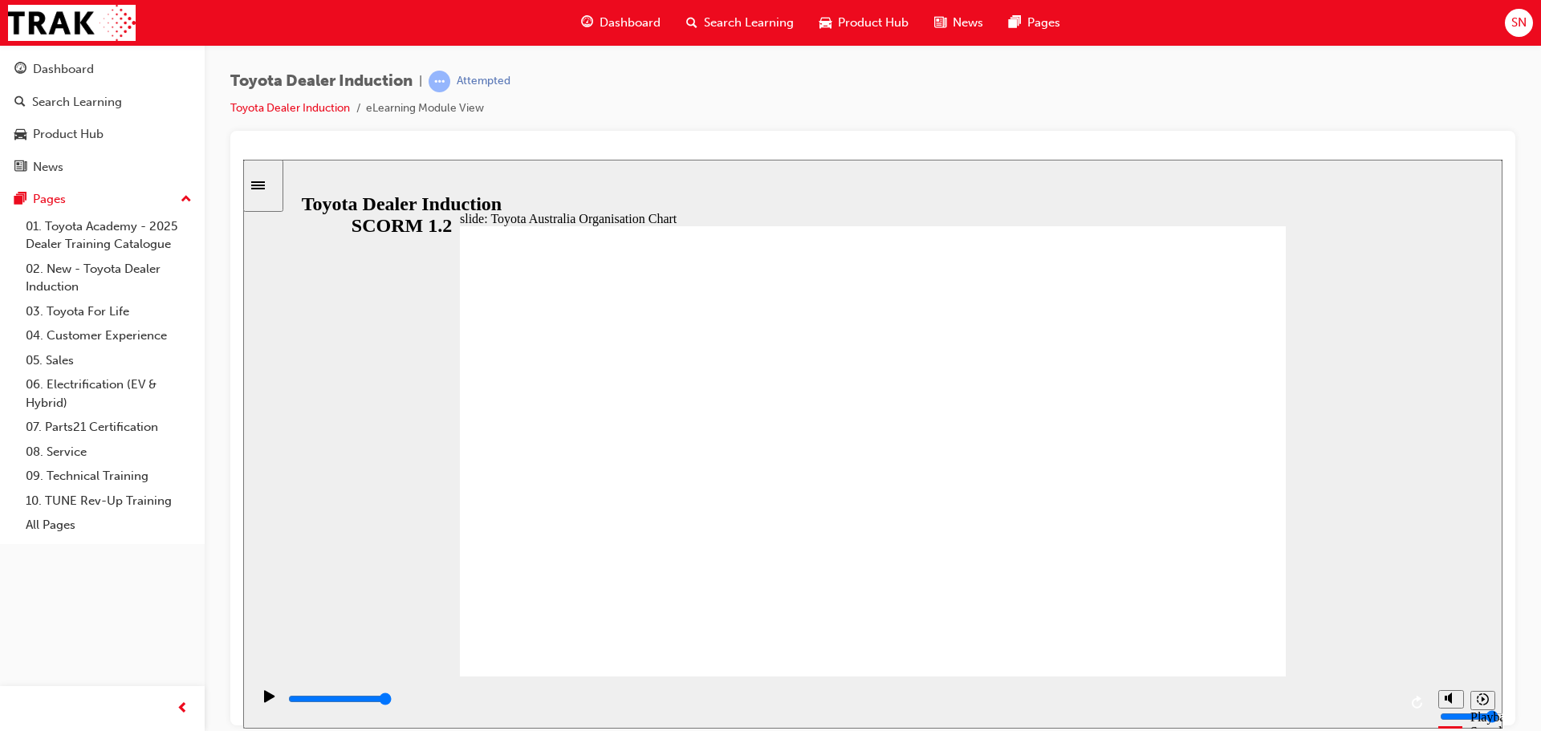
type input "5000"
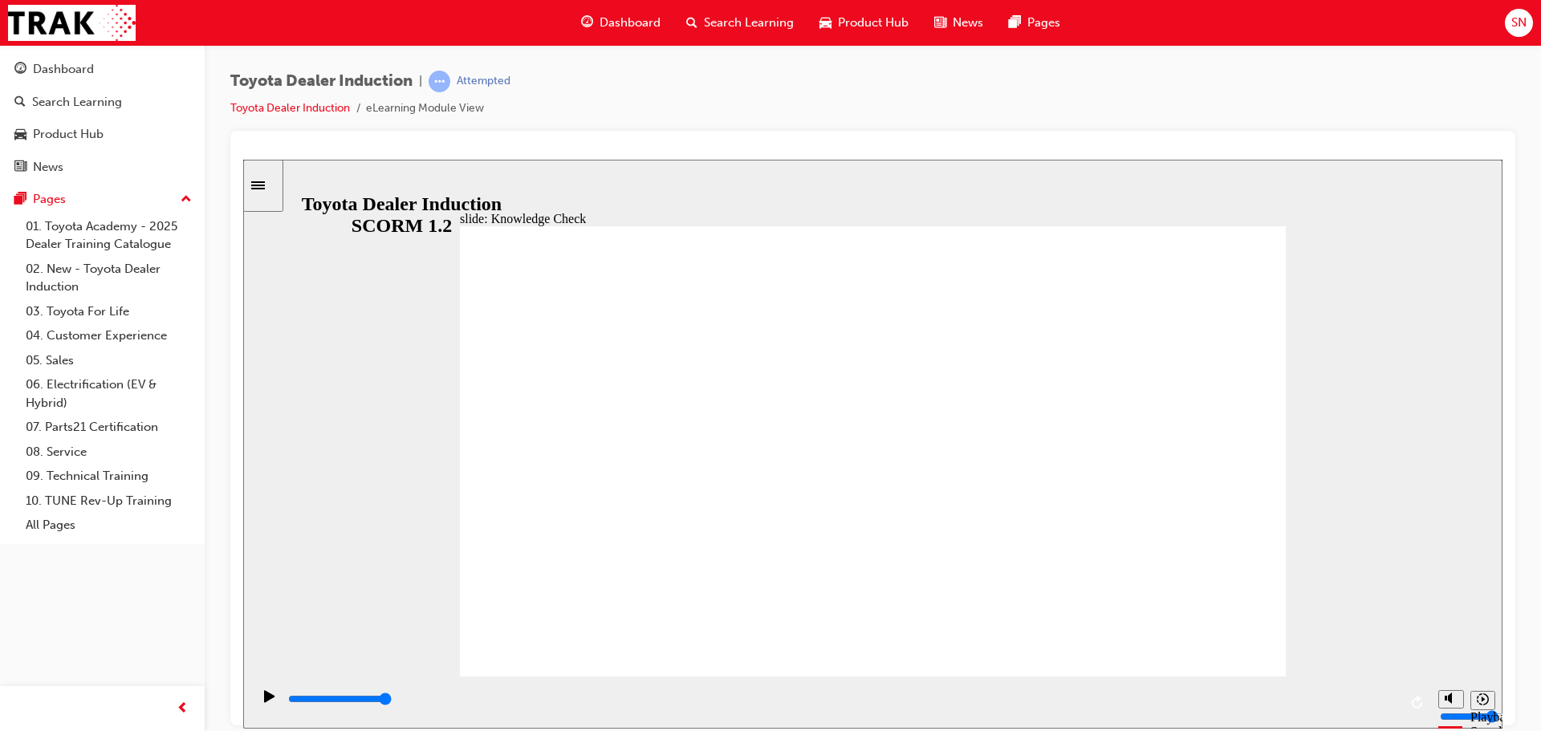
radio input "true"
drag, startPoint x: 1214, startPoint y: 254, endPoint x: 1214, endPoint y: 244, distance: 10.4
type input "5000"
radio input "true"
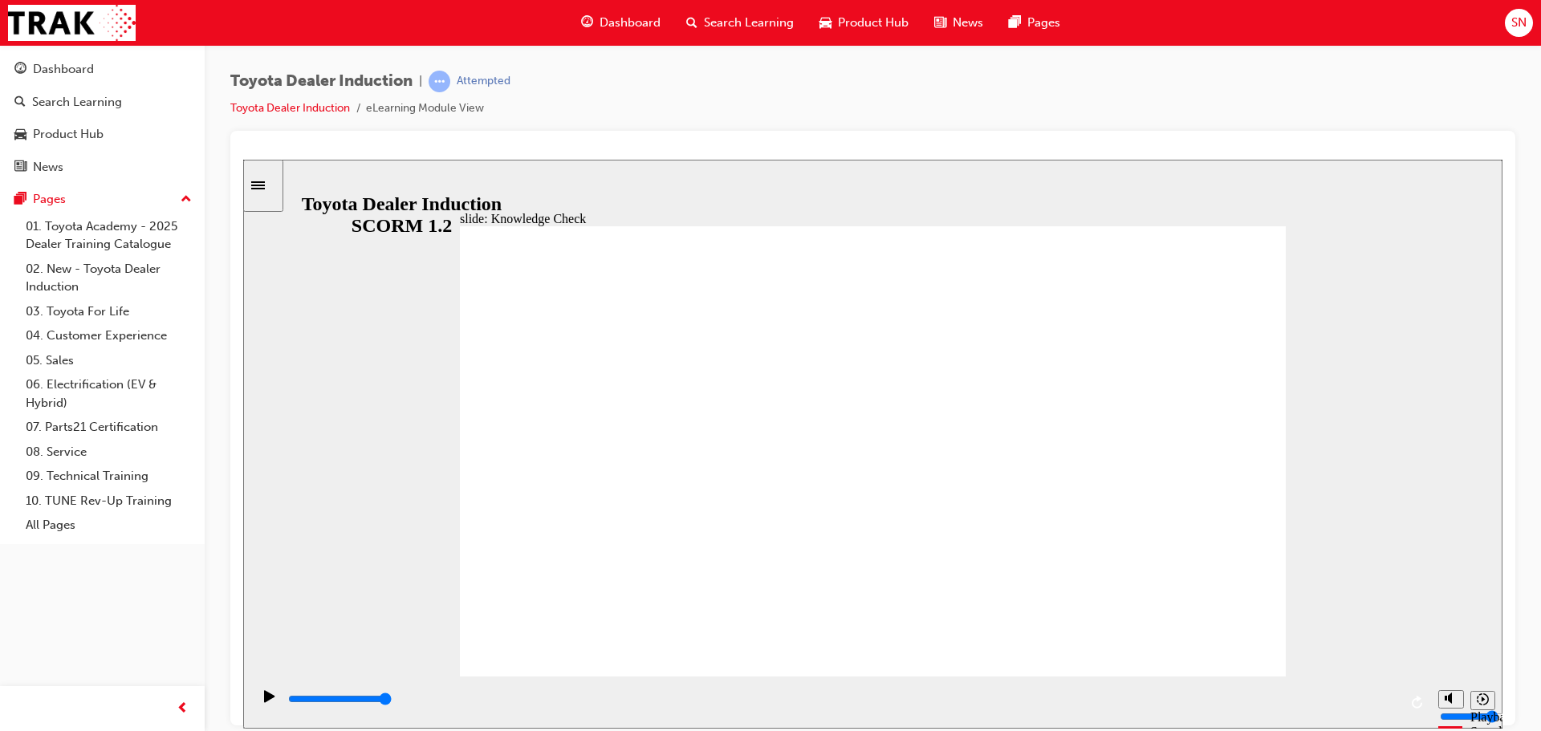
type input "5000"
radio input "true"
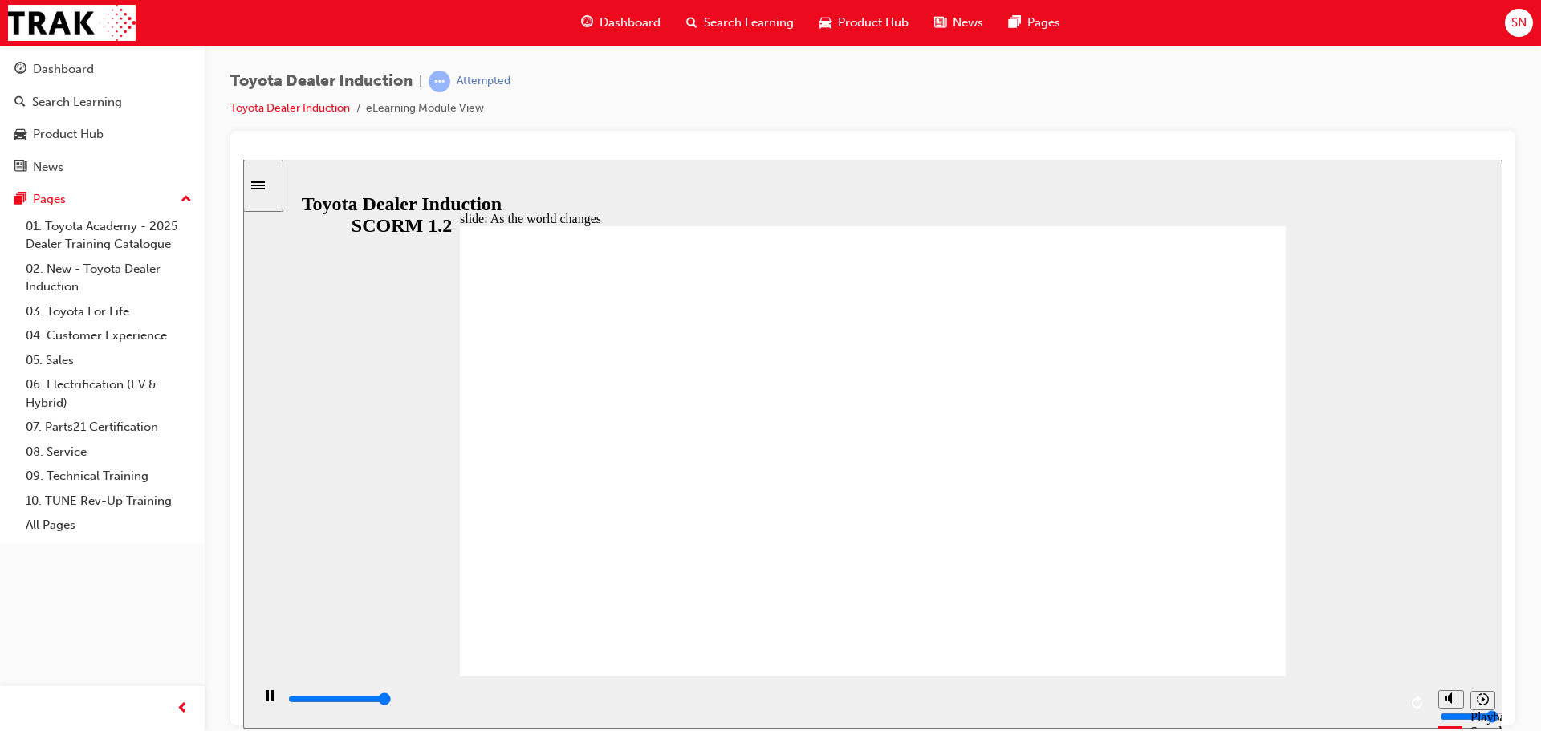
type input "9200"
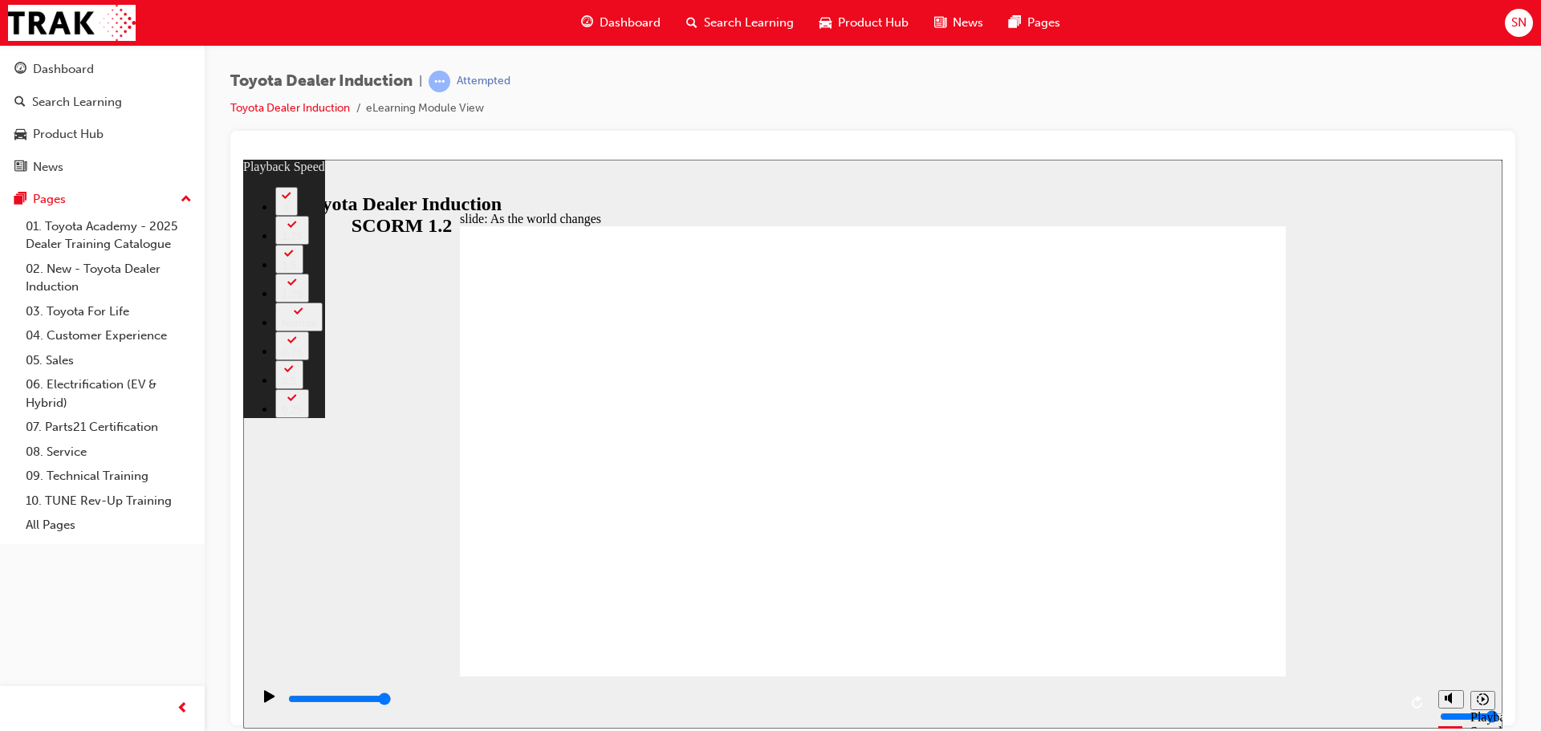
type input "128"
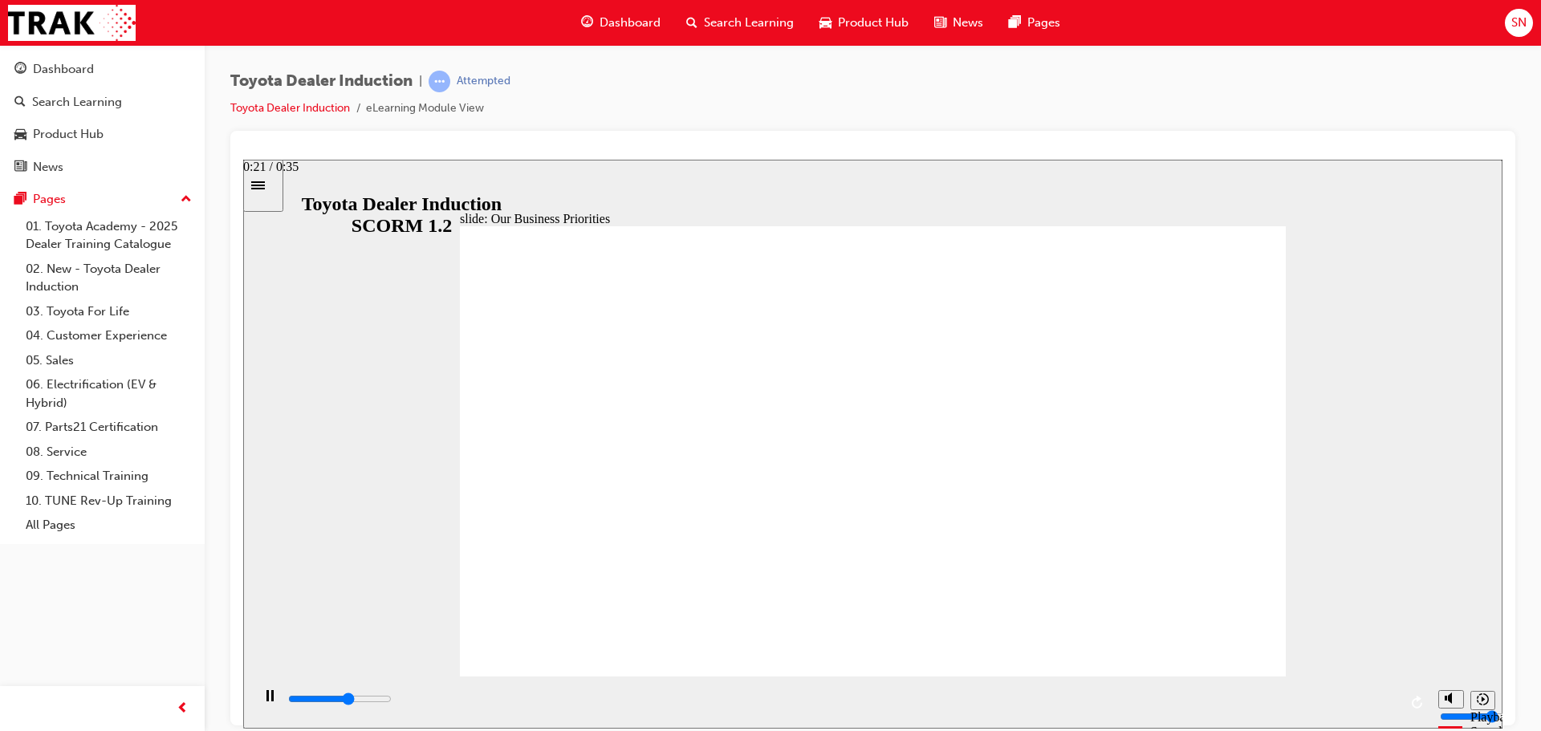
click at [944, 705] on div "playback controls" at bounding box center [841, 699] width 1111 height 18
click at [392, 700] on input "slide progress" at bounding box center [340, 698] width 104 height 13
type input "4300"
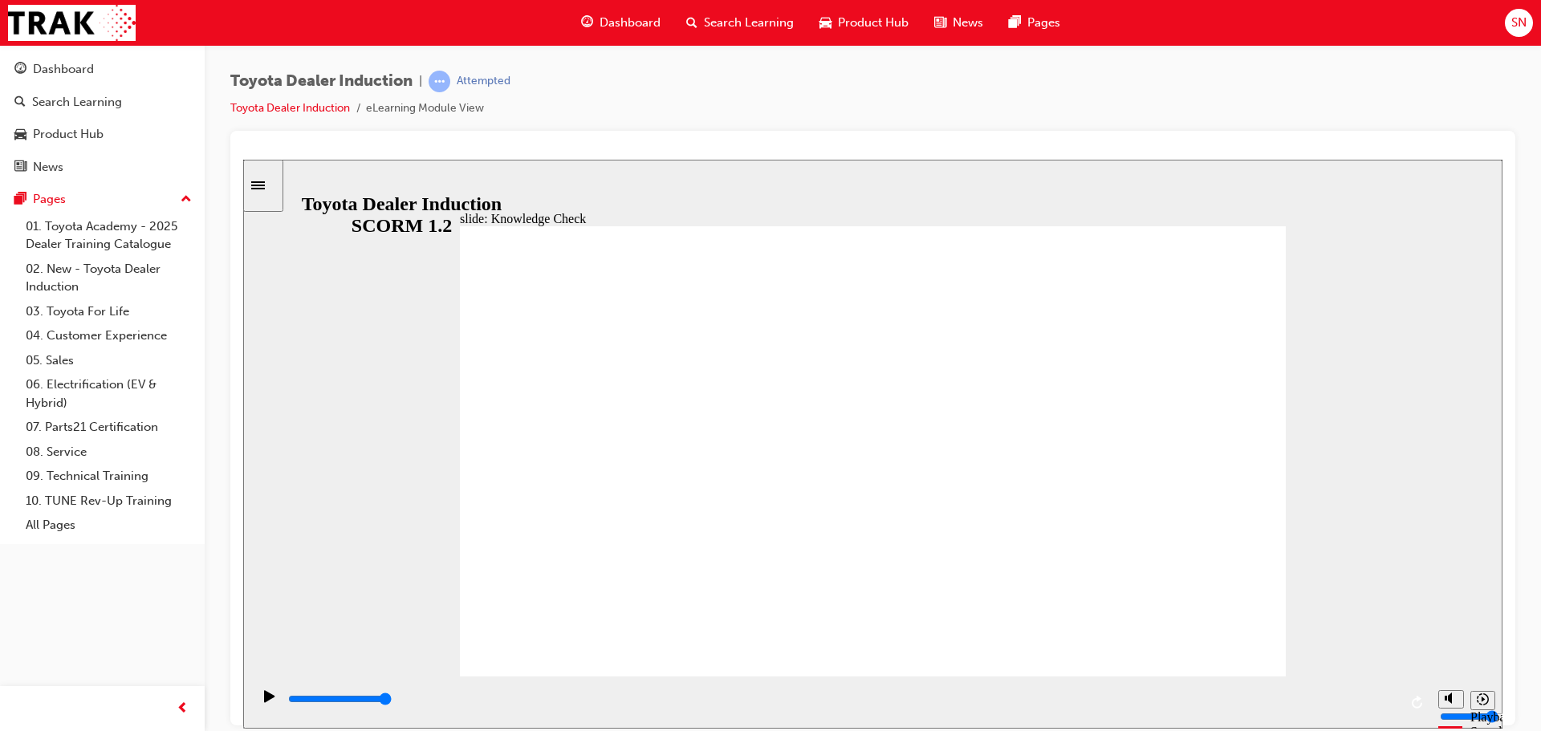
type input "c"
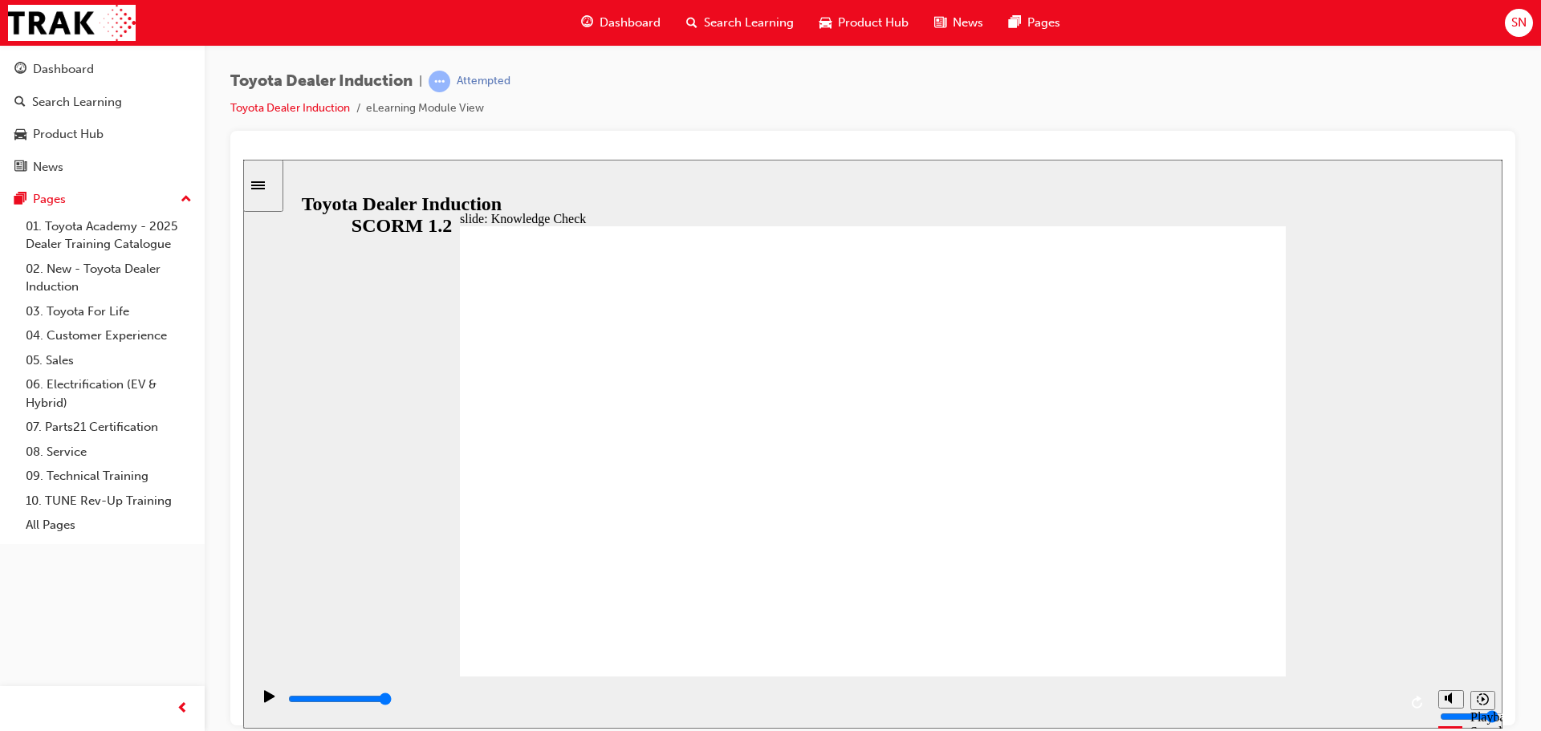
type input "ca"
type input "car"
type input "cars"
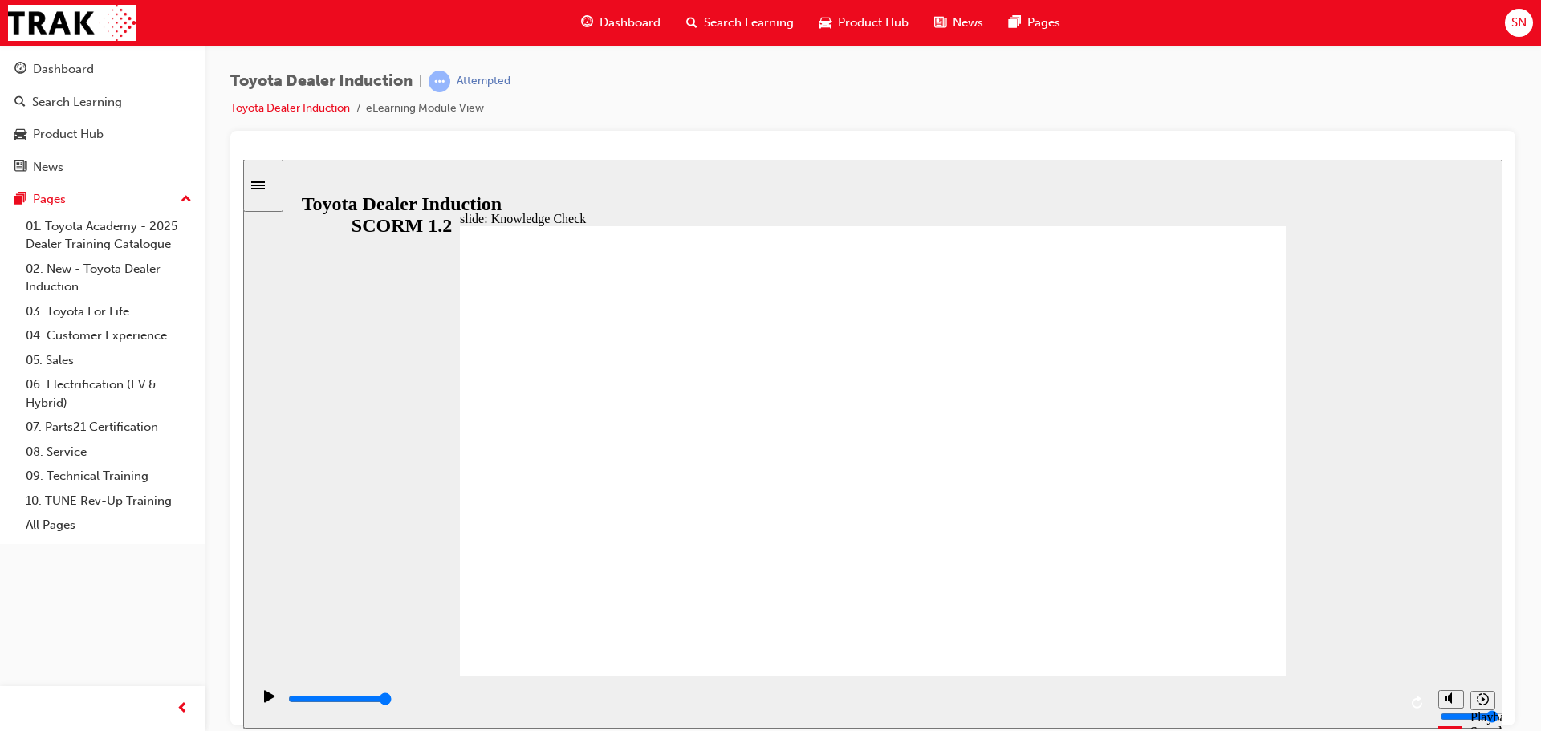
type input "cars"
type input "5000"
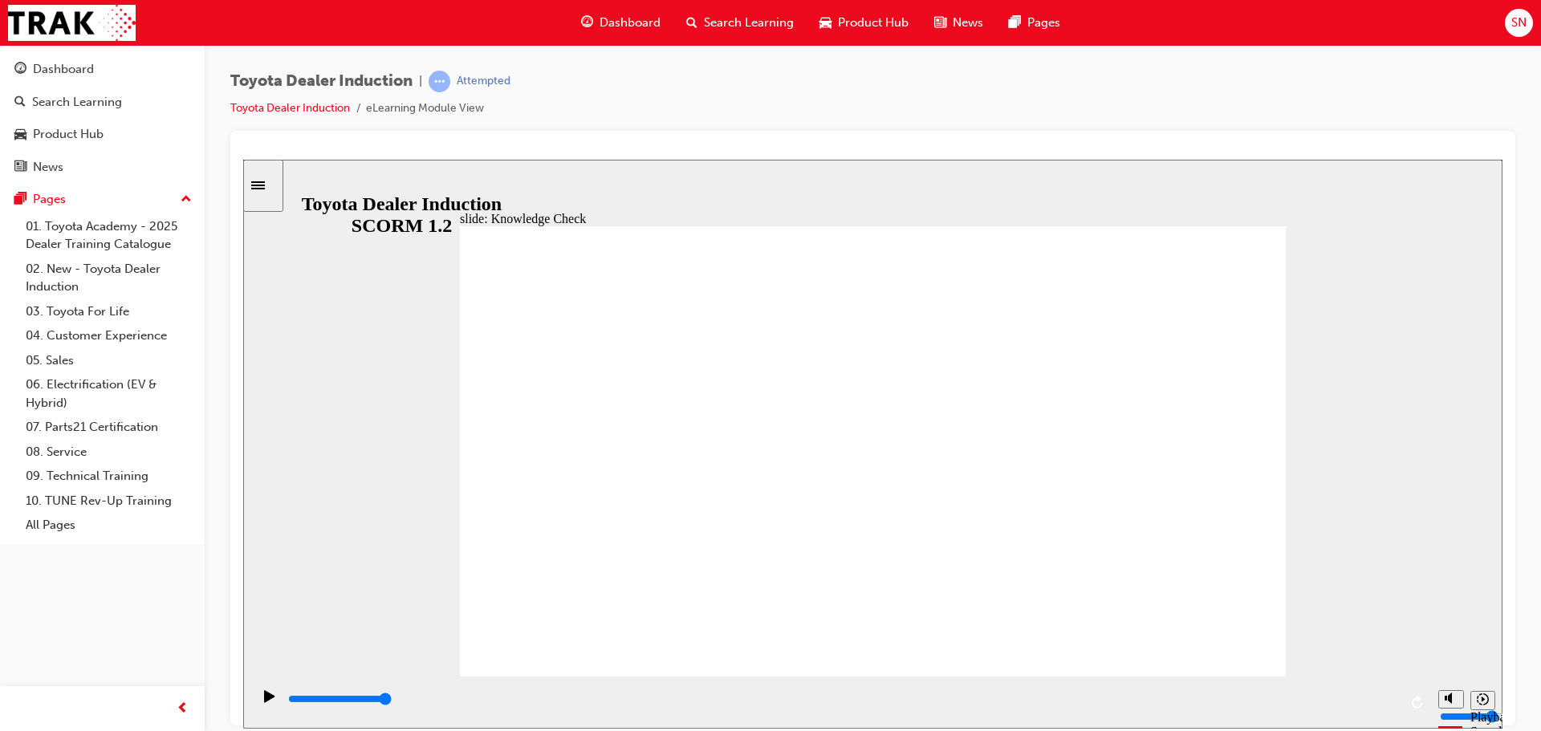
type input "h"
type input "ha"
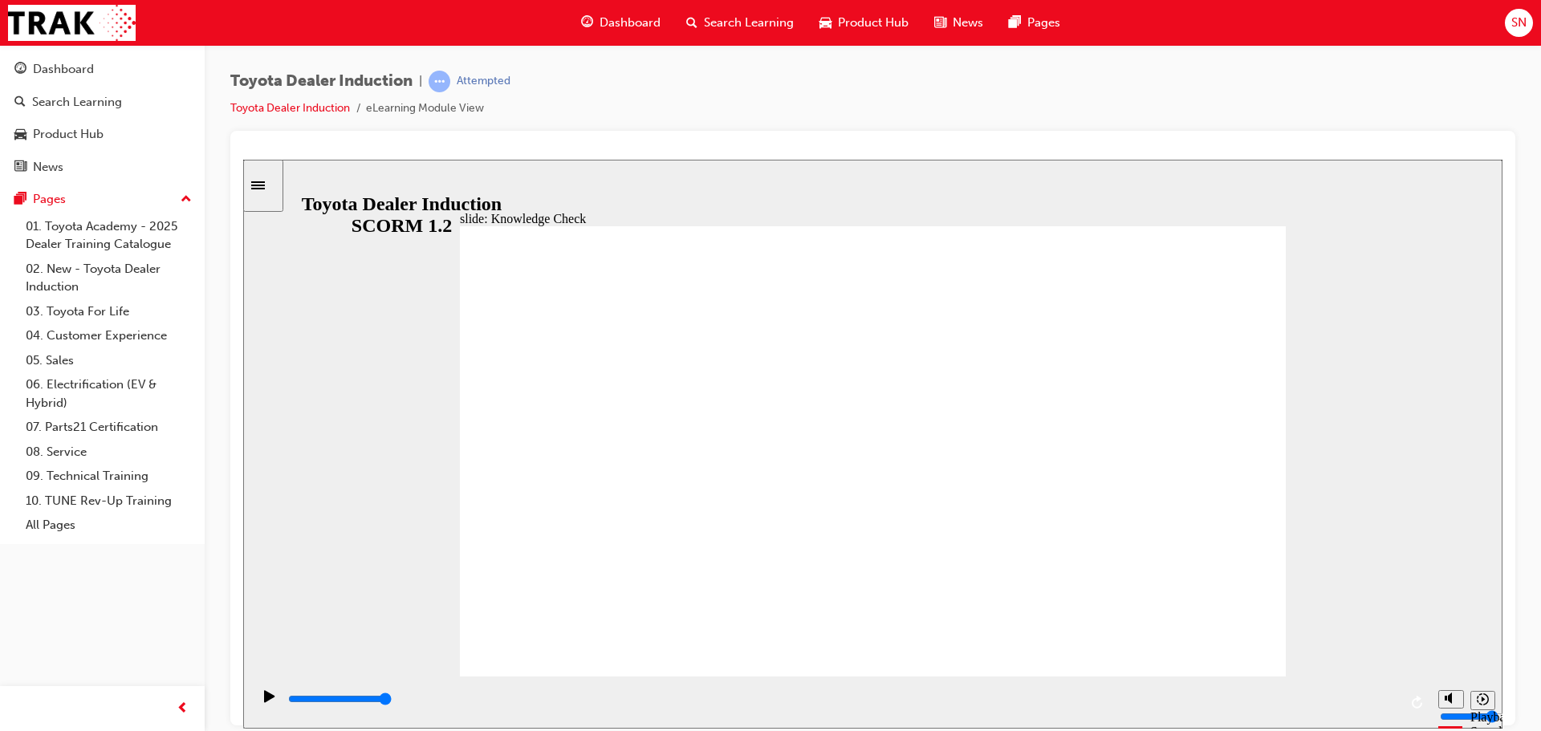
type input "hap"
type input "happ"
type input "happy"
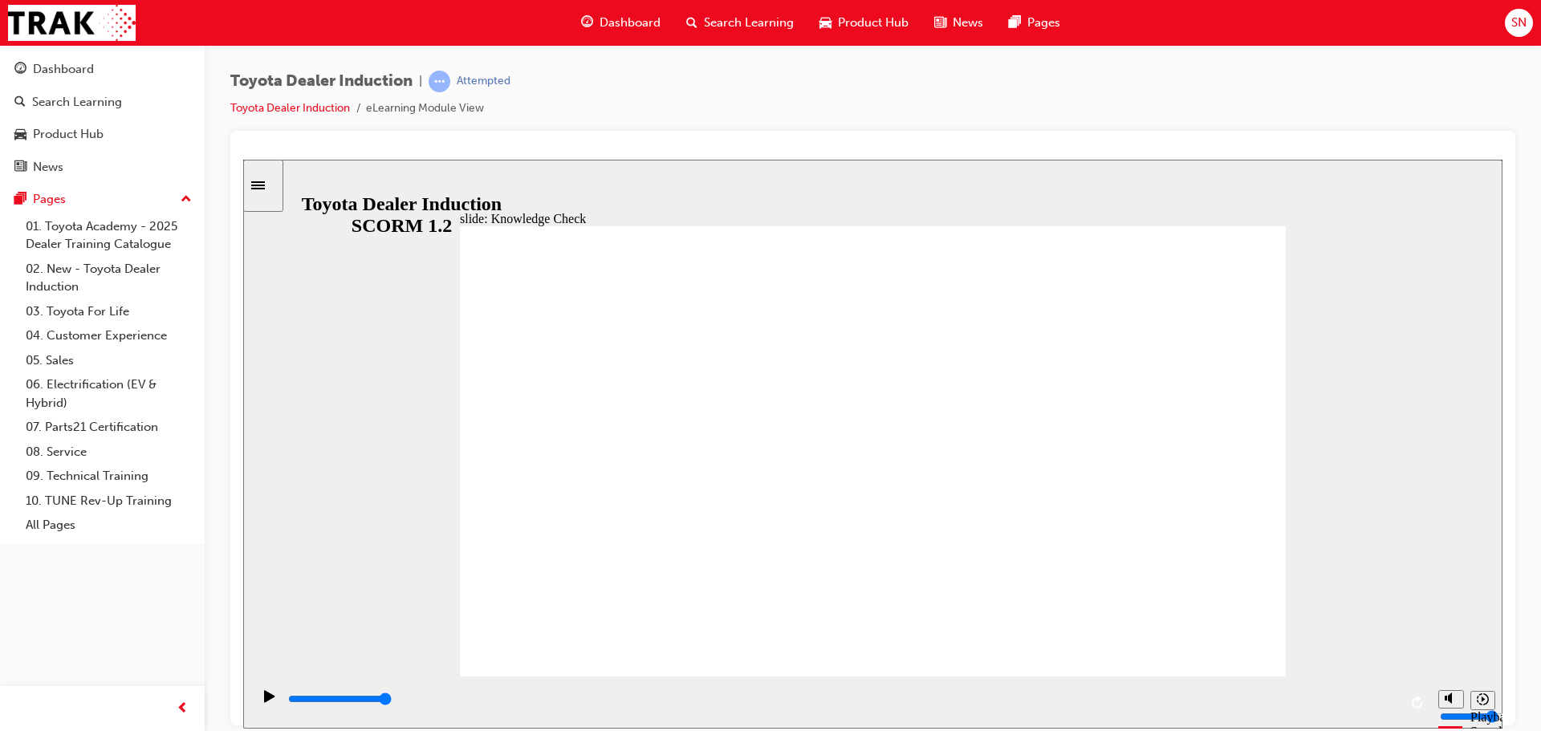
type input "happy"
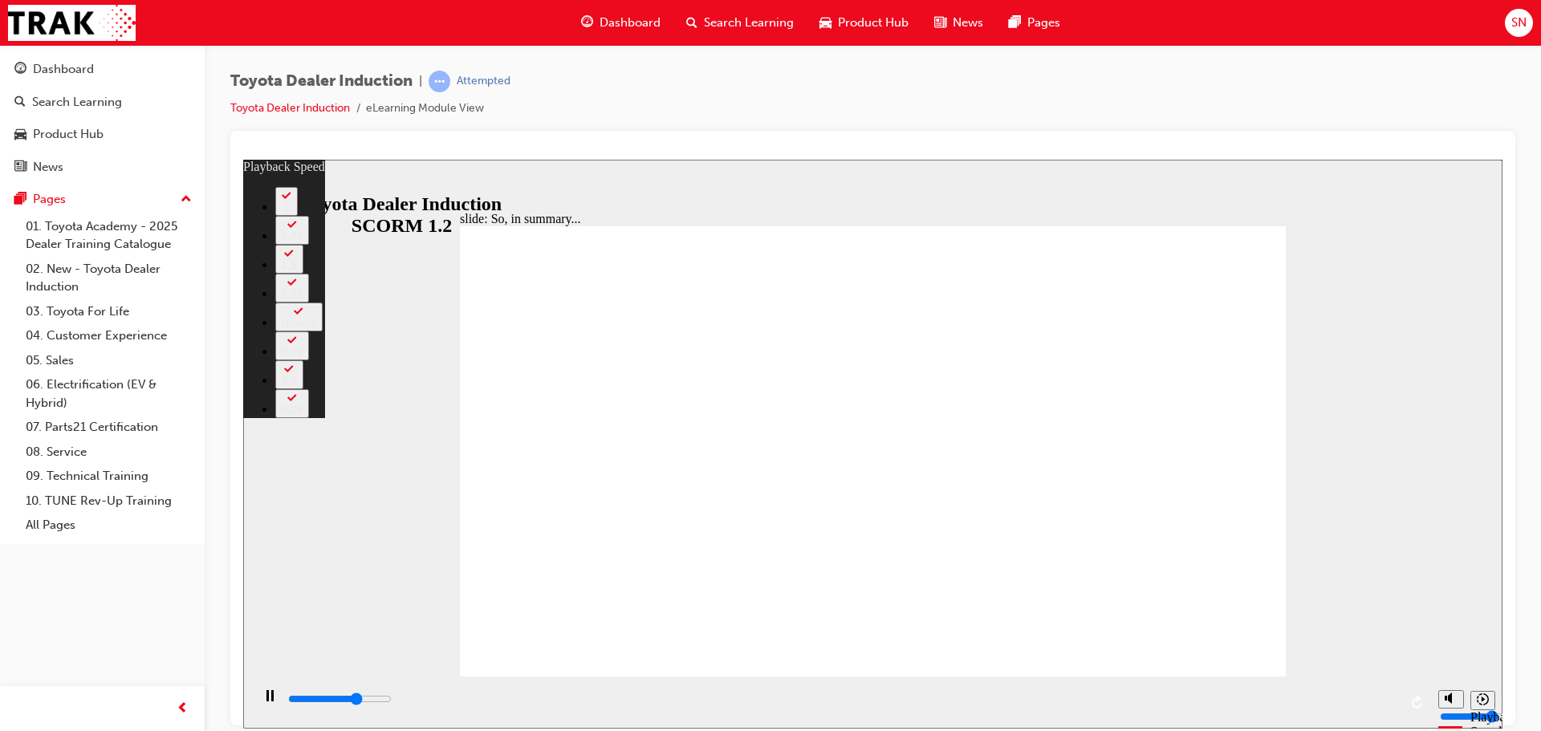
type input "4500"
type input "0"
type input "4700"
type input "0"
type input "5000"
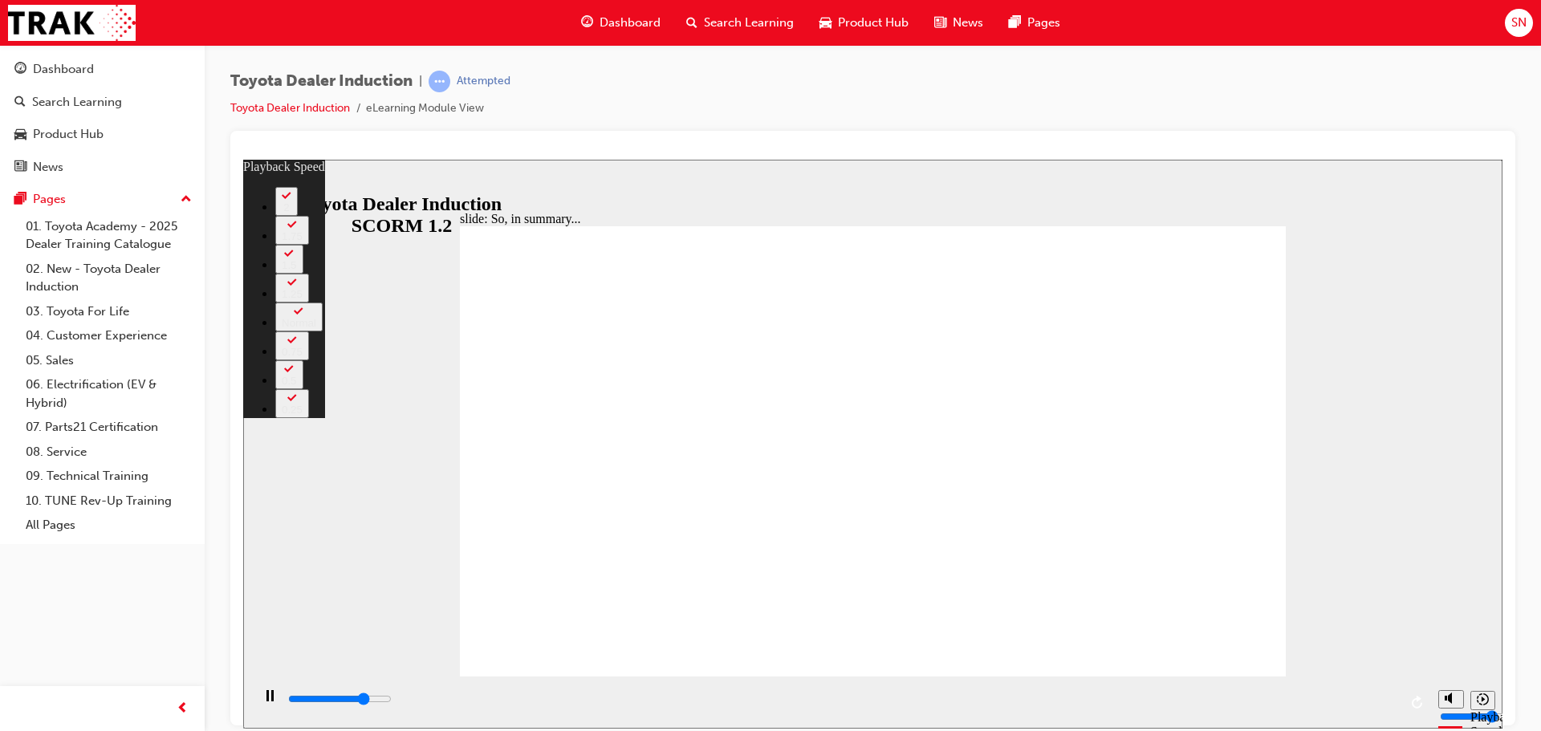
type input "1"
type input "5300"
type input "1"
type input "5400"
type input "1"
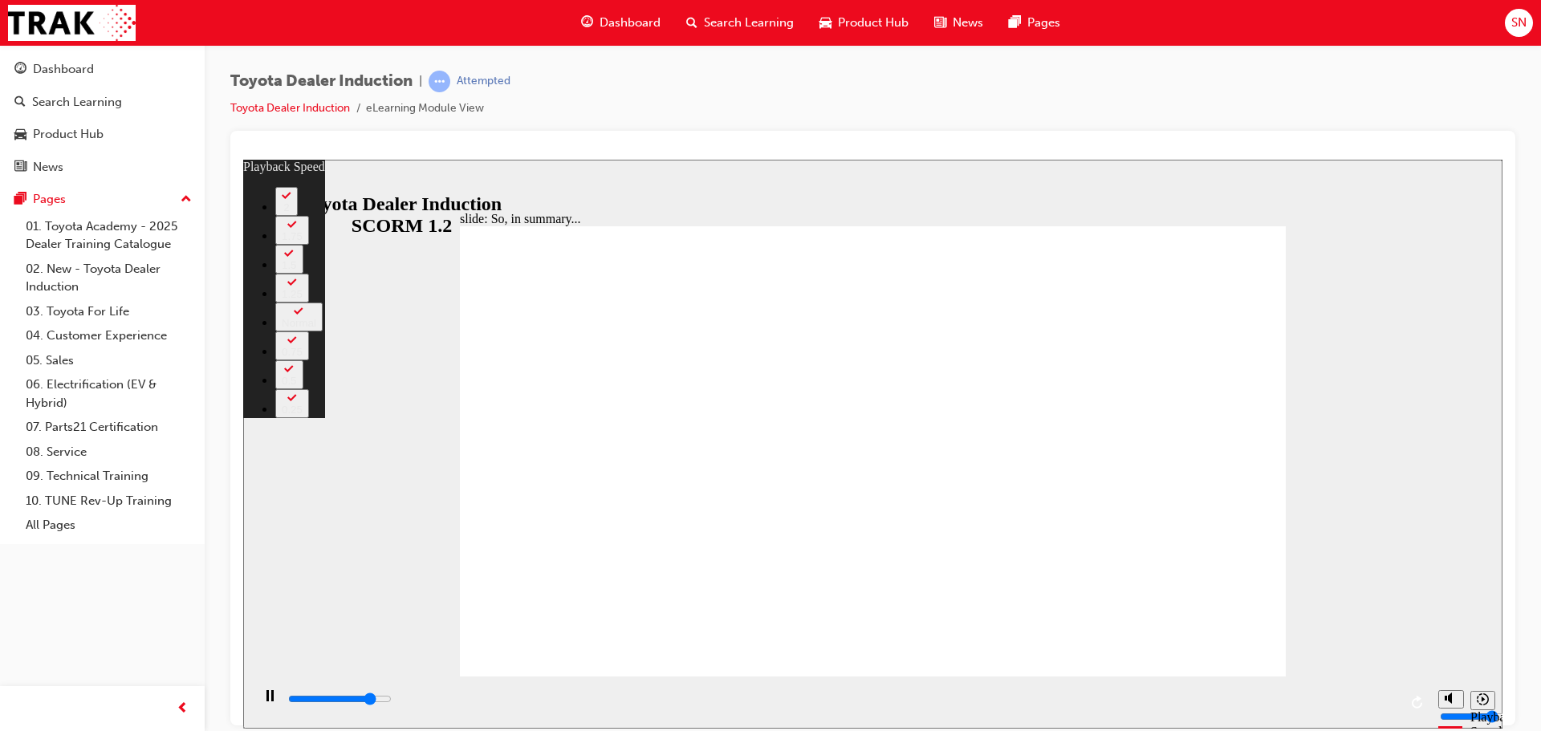
type input "5500"
type input "1"
type input "5800"
type input "1"
type input "6100"
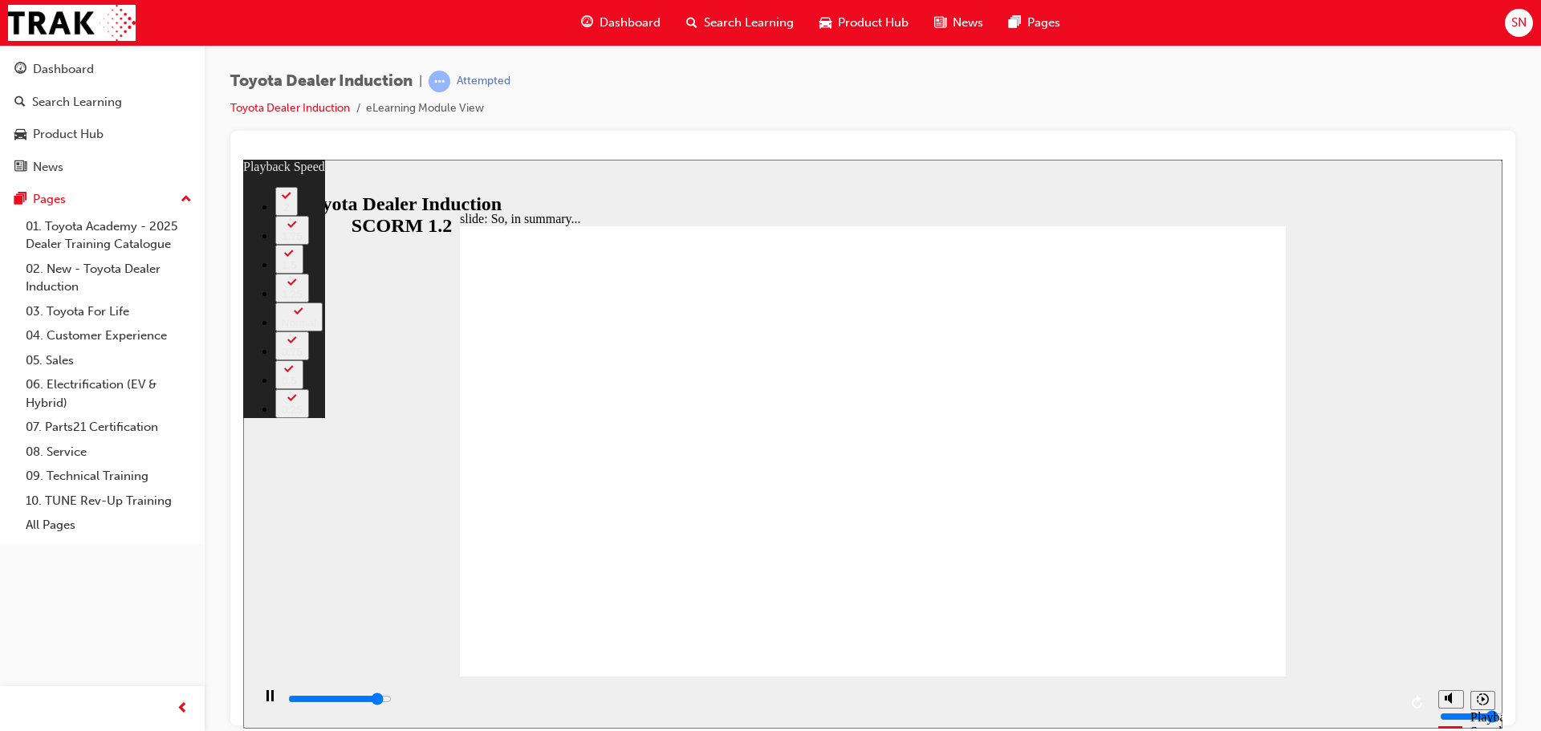
type input "2"
type input "6300"
type input "2"
type input "6500"
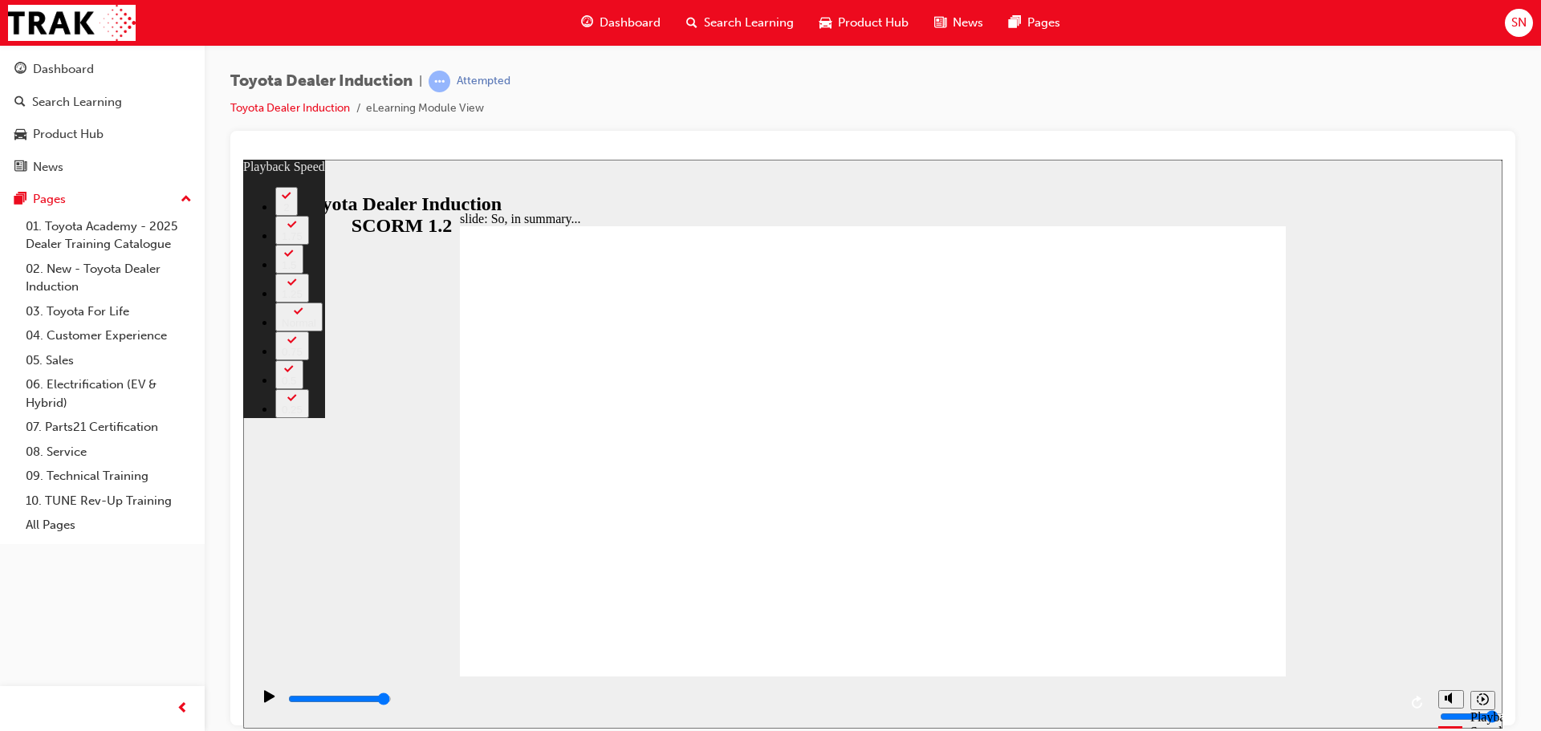
type input "128"
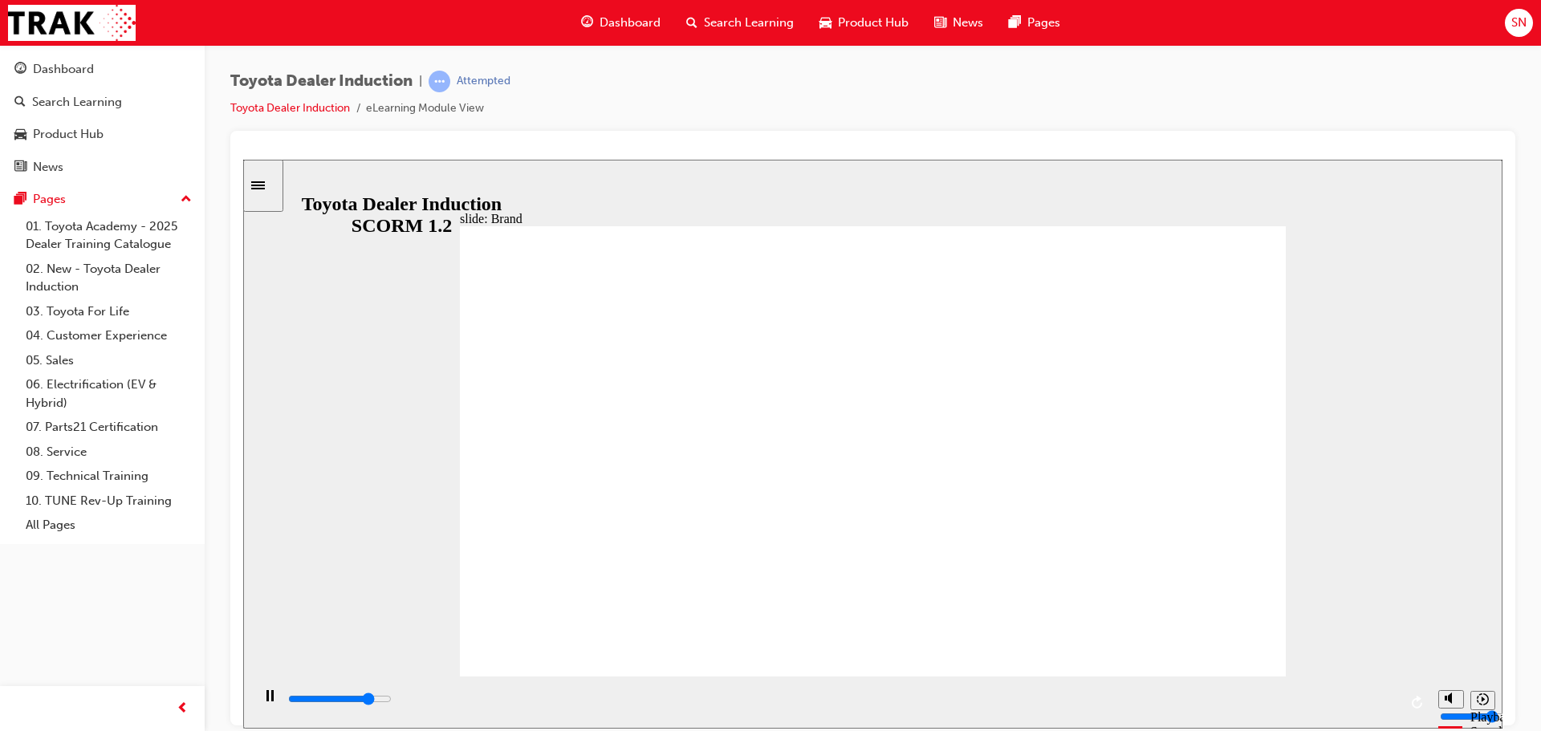
click at [392, 702] on input "slide progress" at bounding box center [340, 698] width 104 height 13
click at [997, 705] on div "playback controls" at bounding box center [841, 699] width 1111 height 18
click at [1301, 707] on div "playback controls" at bounding box center [841, 699] width 1111 height 18
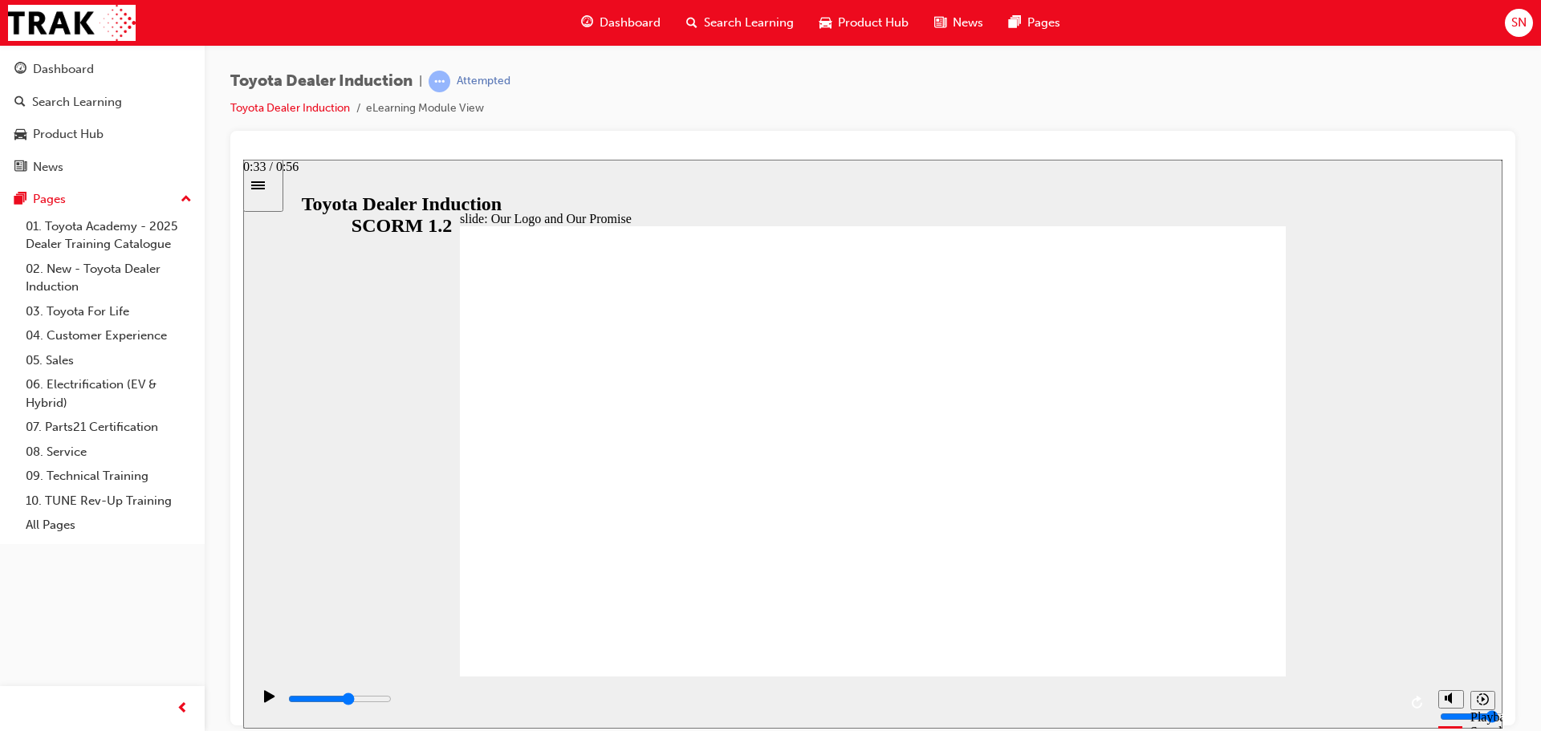
click at [942, 699] on div "playback controls" at bounding box center [841, 699] width 1111 height 18
click at [1144, 695] on div "playback controls" at bounding box center [841, 699] width 1111 height 18
click at [1305, 704] on div "playback controls" at bounding box center [841, 699] width 1111 height 18
click at [269, 704] on div "Pause (Ctrl+Alt+P)" at bounding box center [269, 702] width 27 height 27
click at [264, 701] on icon "Play (Ctrl+Alt+P)" at bounding box center [269, 695] width 10 height 12
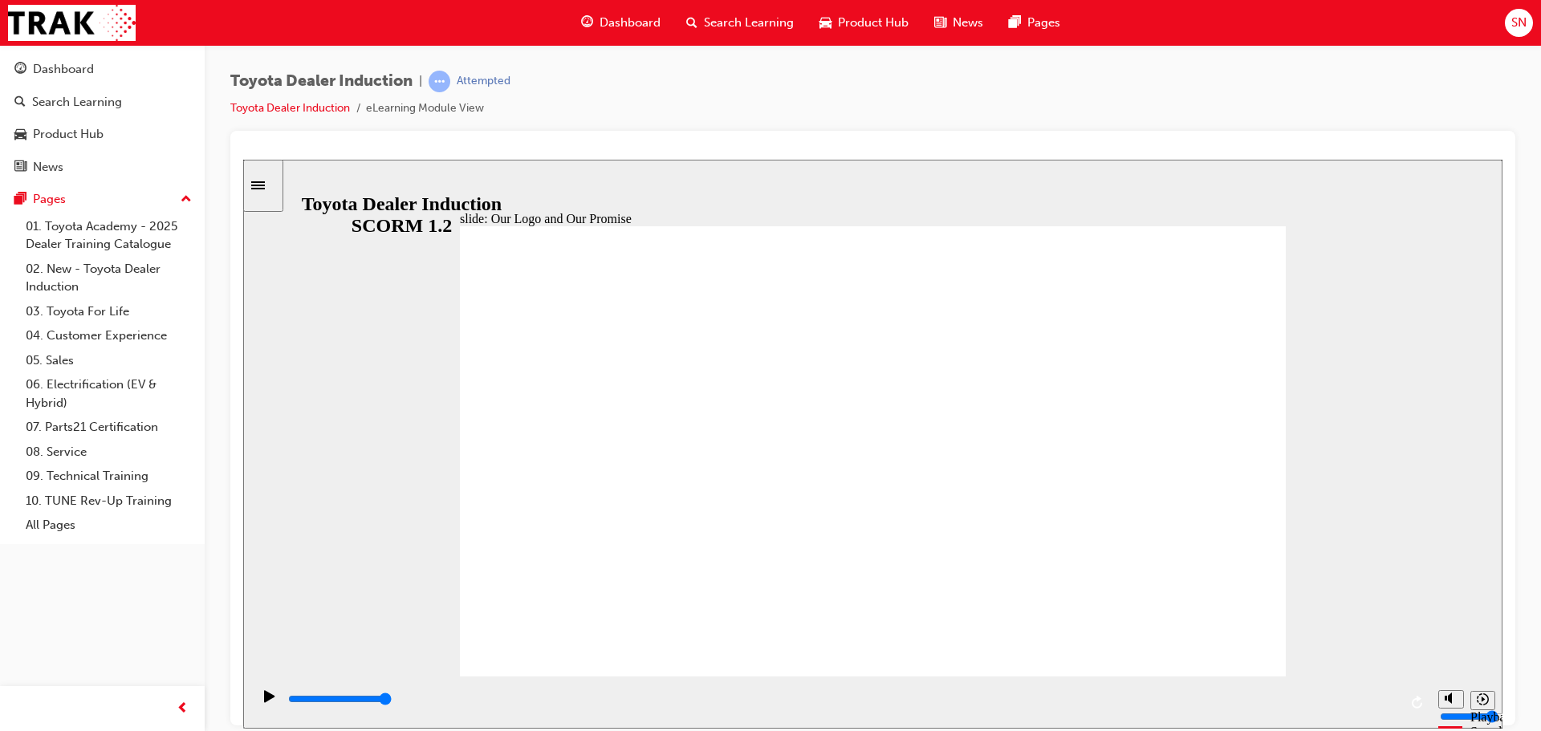
click at [392, 701] on input "slide progress" at bounding box center [340, 698] width 104 height 13
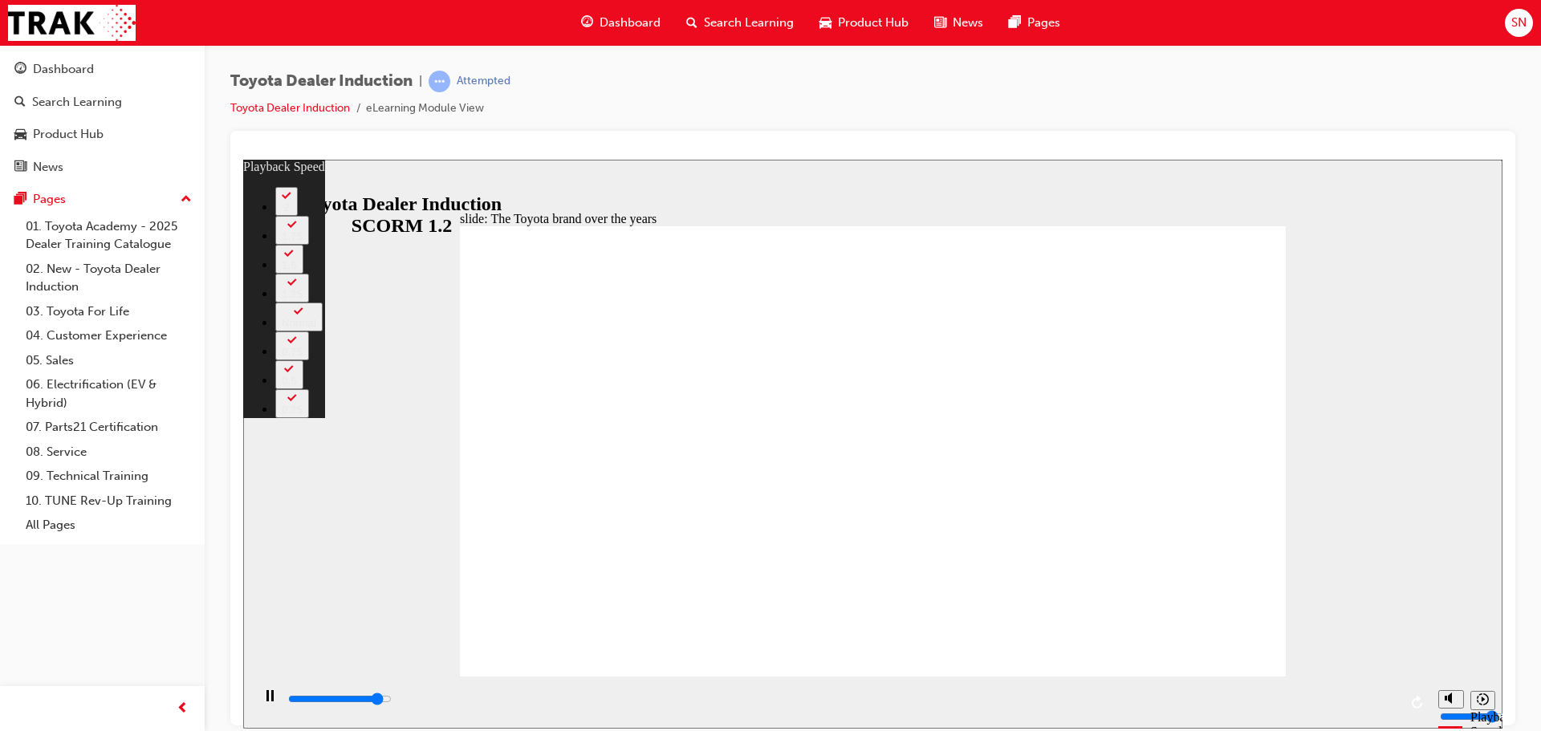
type input "7800"
type input "0"
type input "8000"
type input "1"
type input "8000"
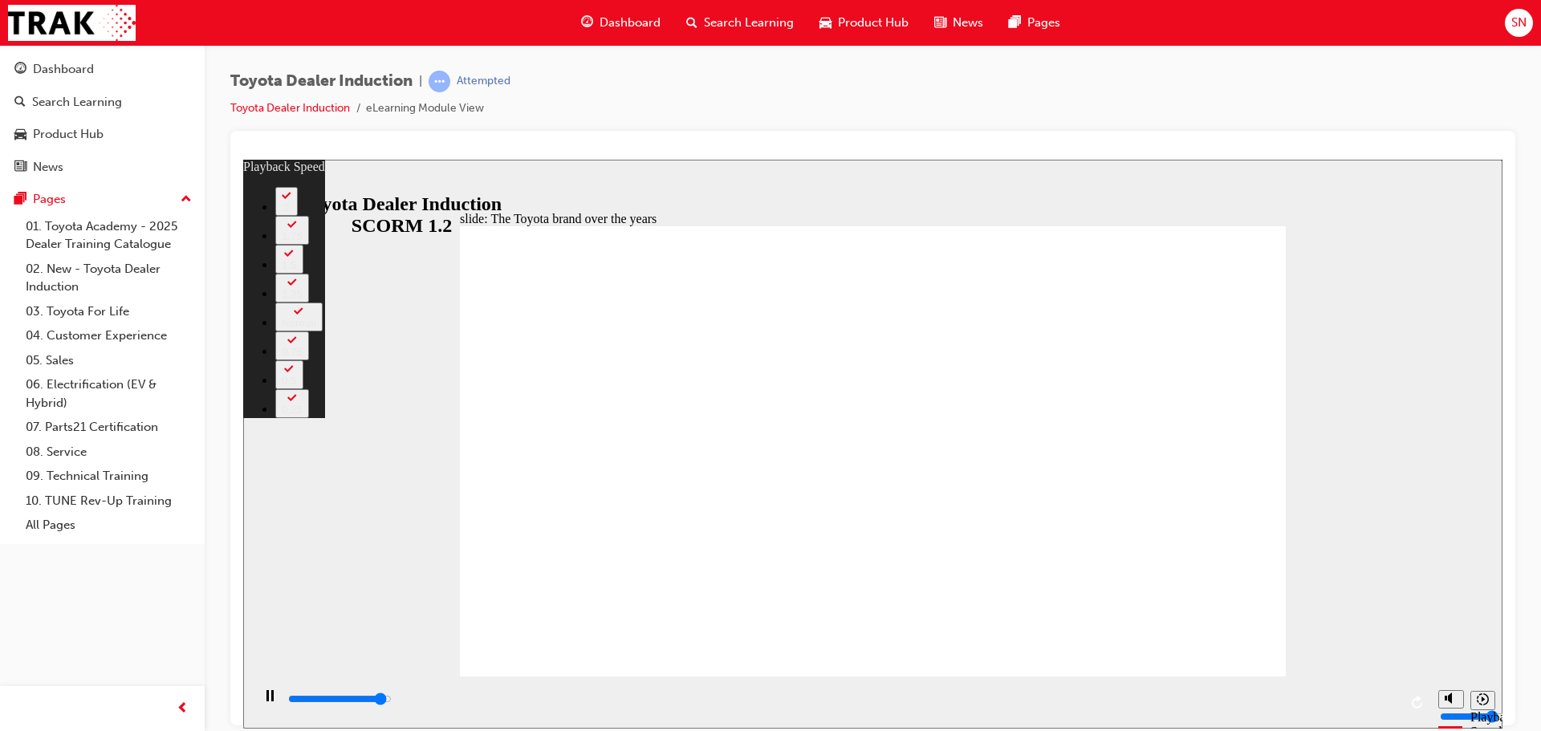
type input "1"
type input "8300"
type input "1"
type input "8400"
type input "4"
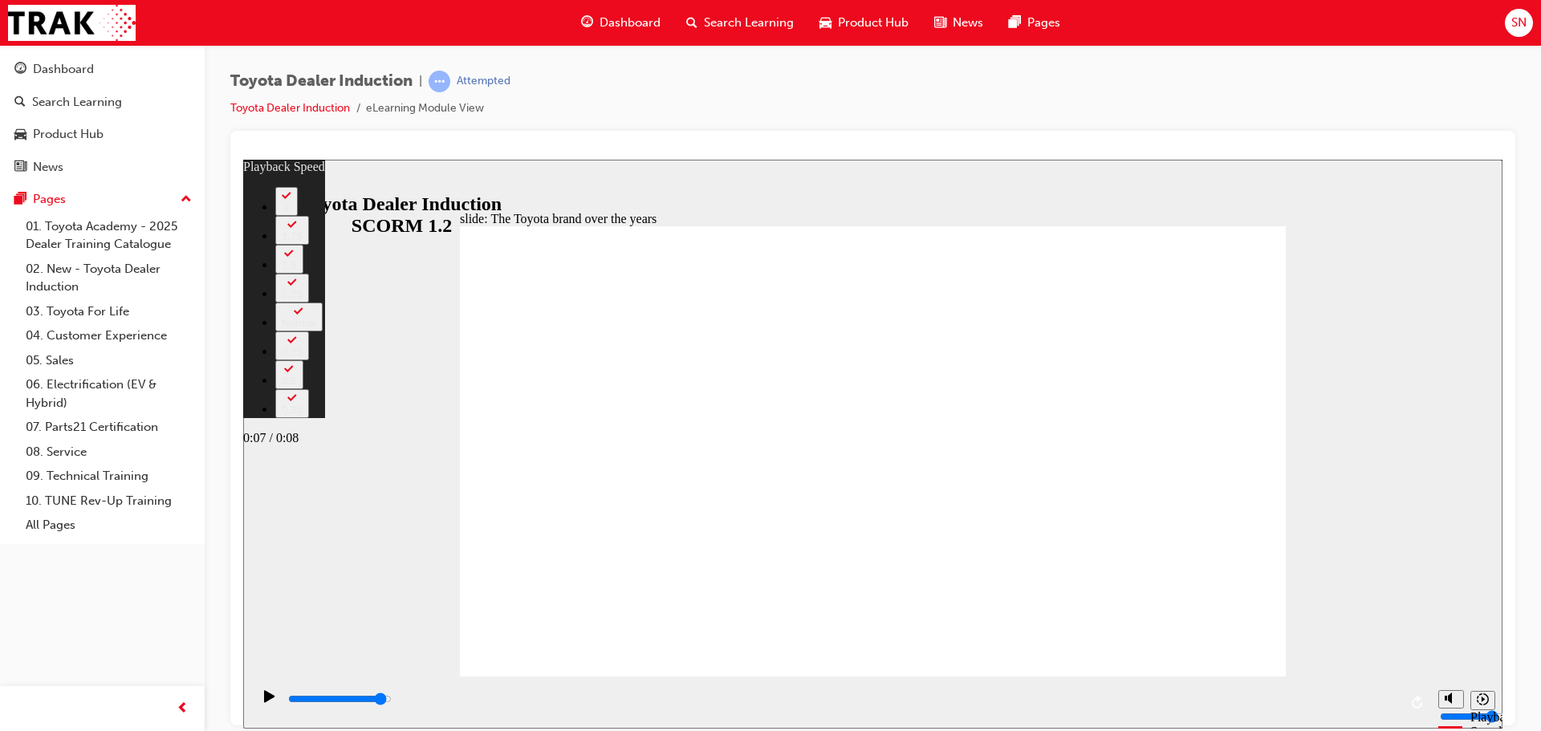
click at [1339, 703] on div "playback controls" at bounding box center [841, 699] width 1111 height 18
type input "8000"
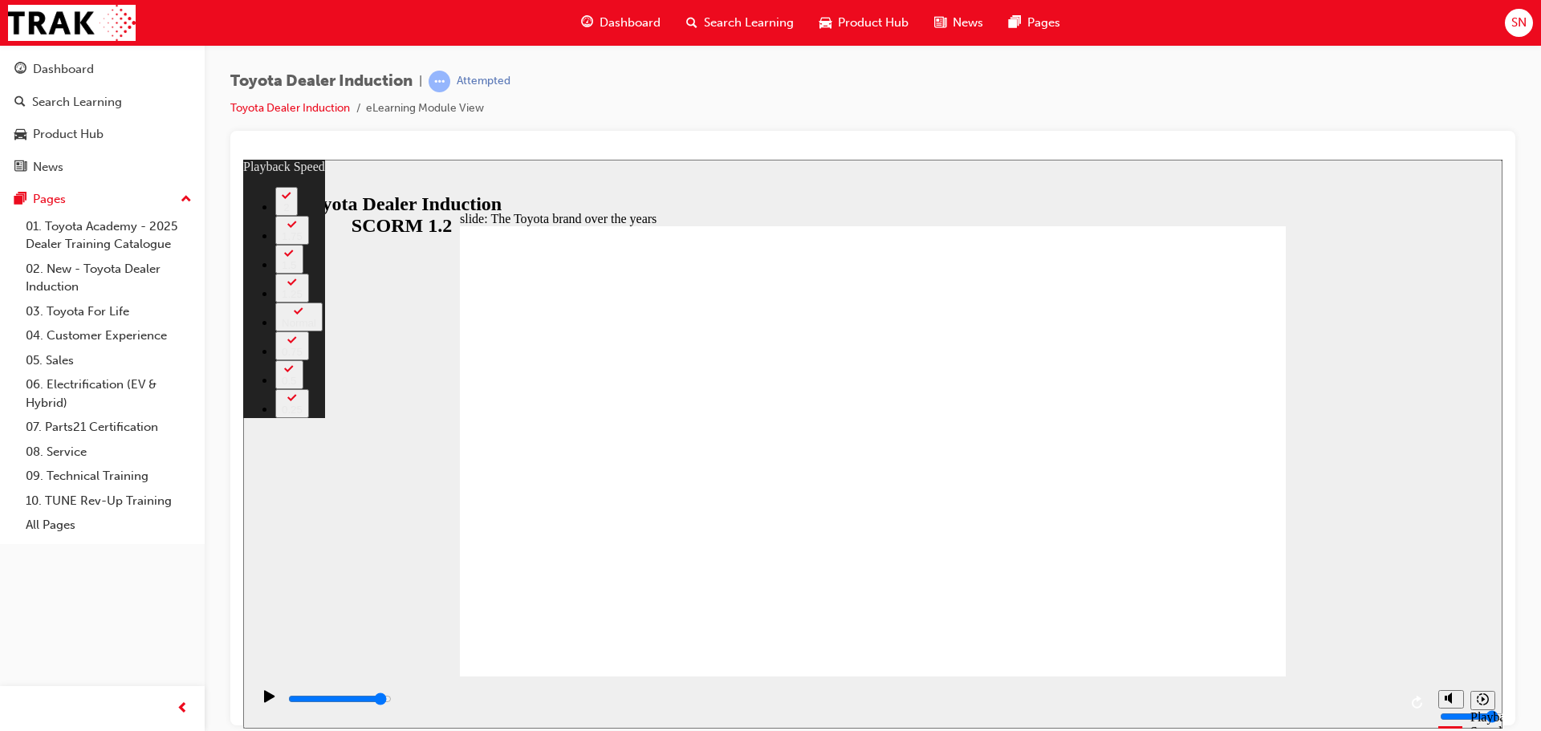
type input "165"
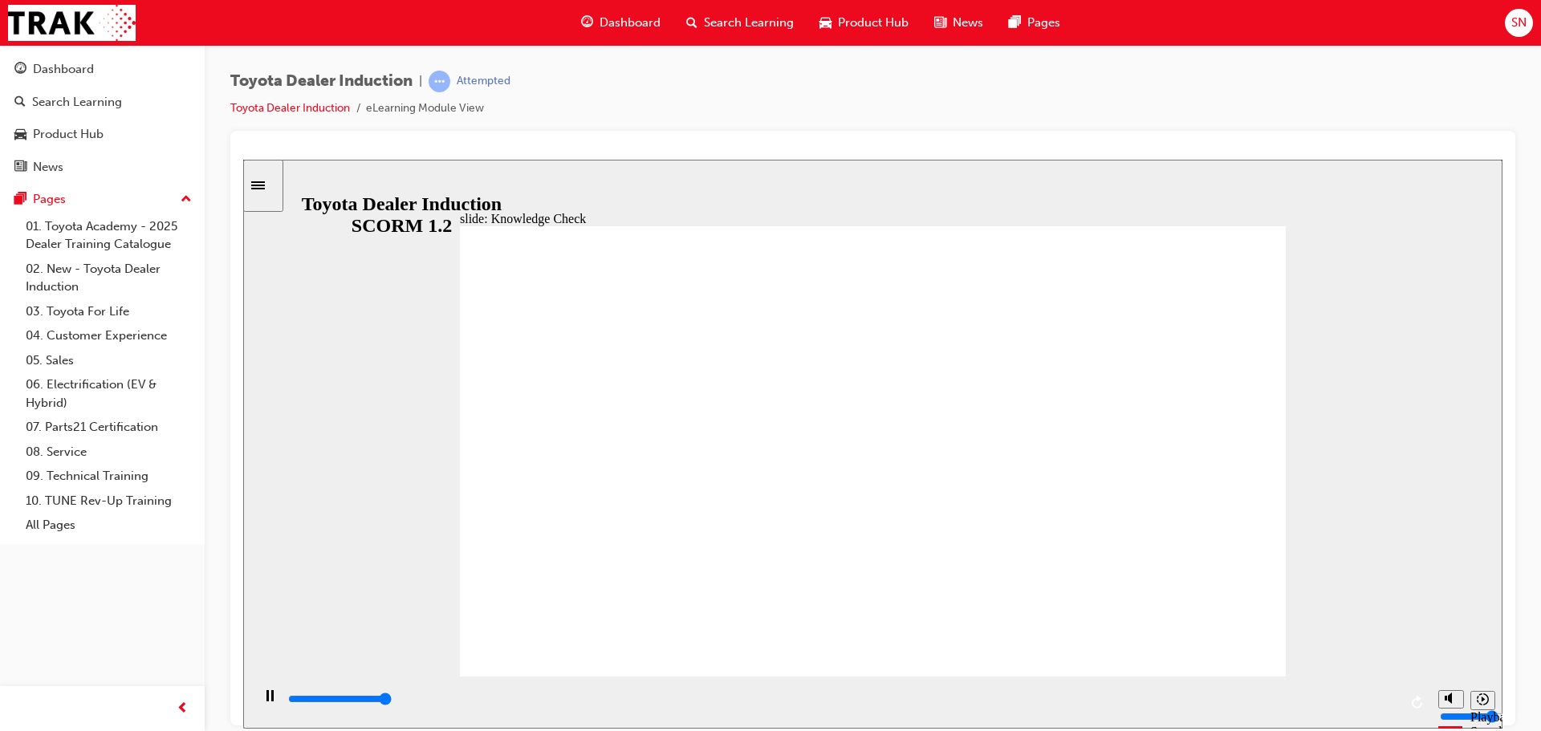
type input "5000"
radio input "true"
click at [1322, 699] on div "playback controls" at bounding box center [841, 699] width 1111 height 18
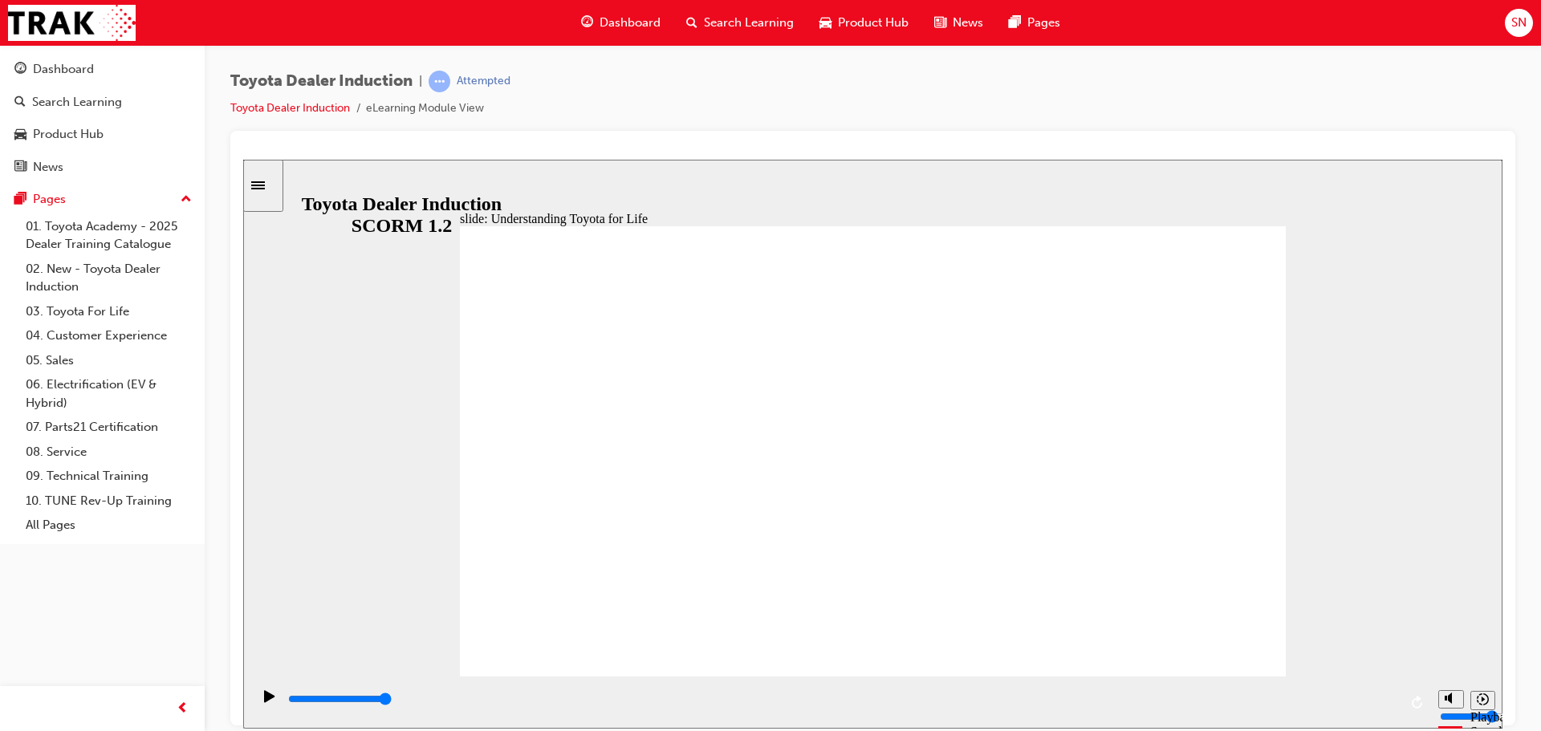
click at [1355, 705] on div "playback controls" at bounding box center [841, 699] width 1111 height 18
click at [1325, 697] on div "playback controls" at bounding box center [841, 699] width 1111 height 18
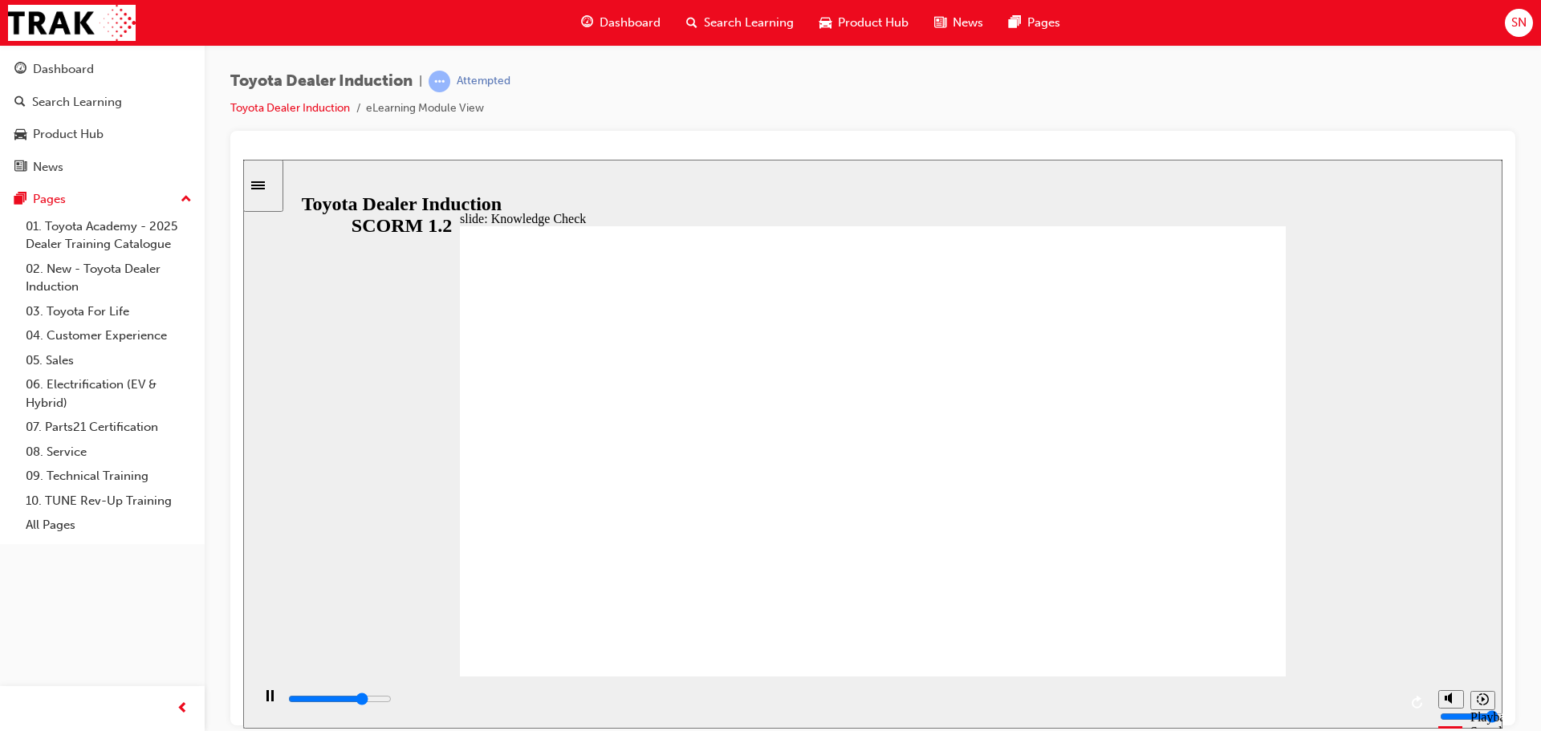
type input "3800"
radio input "true"
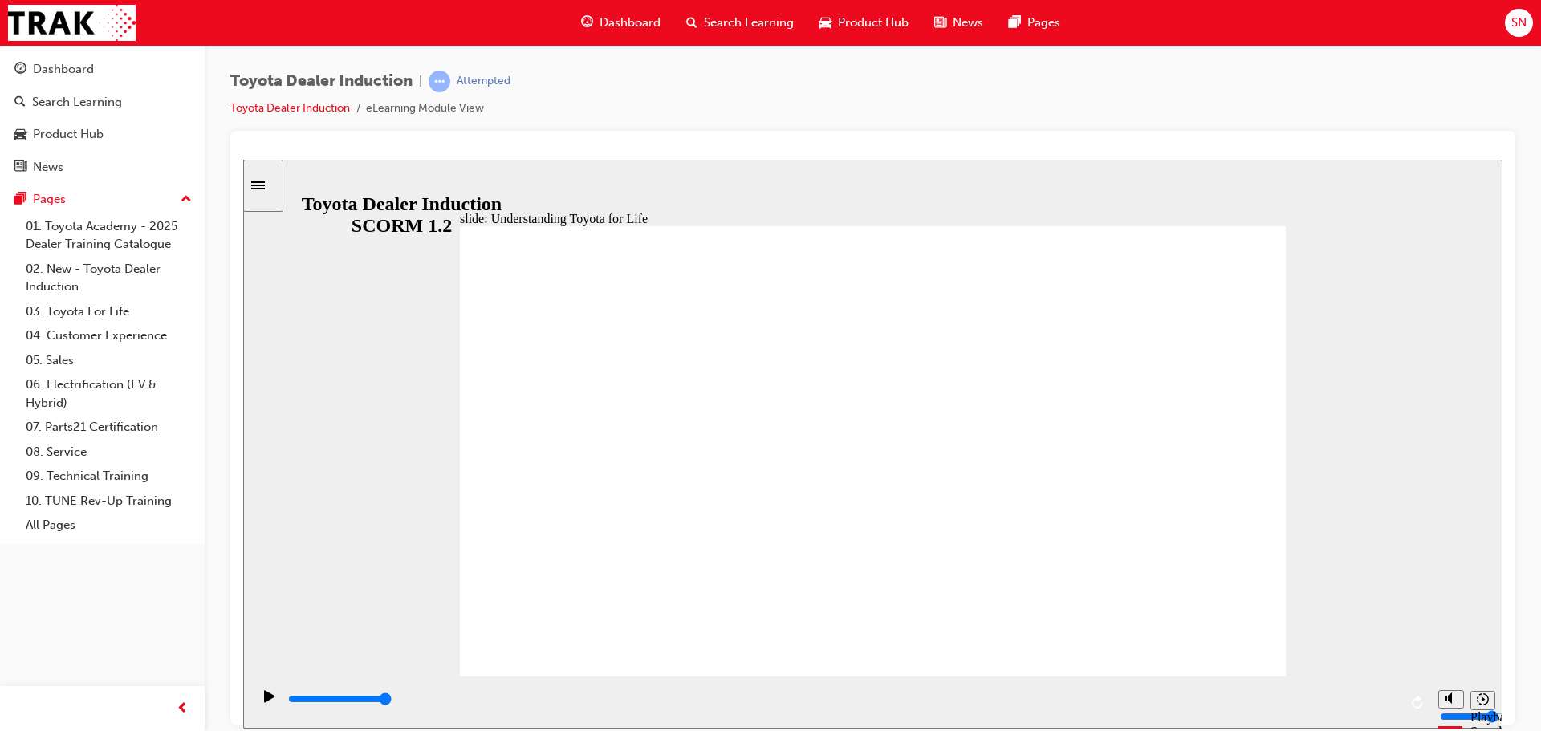
type input "42800"
